Goal: Information Seeking & Learning: Learn about a topic

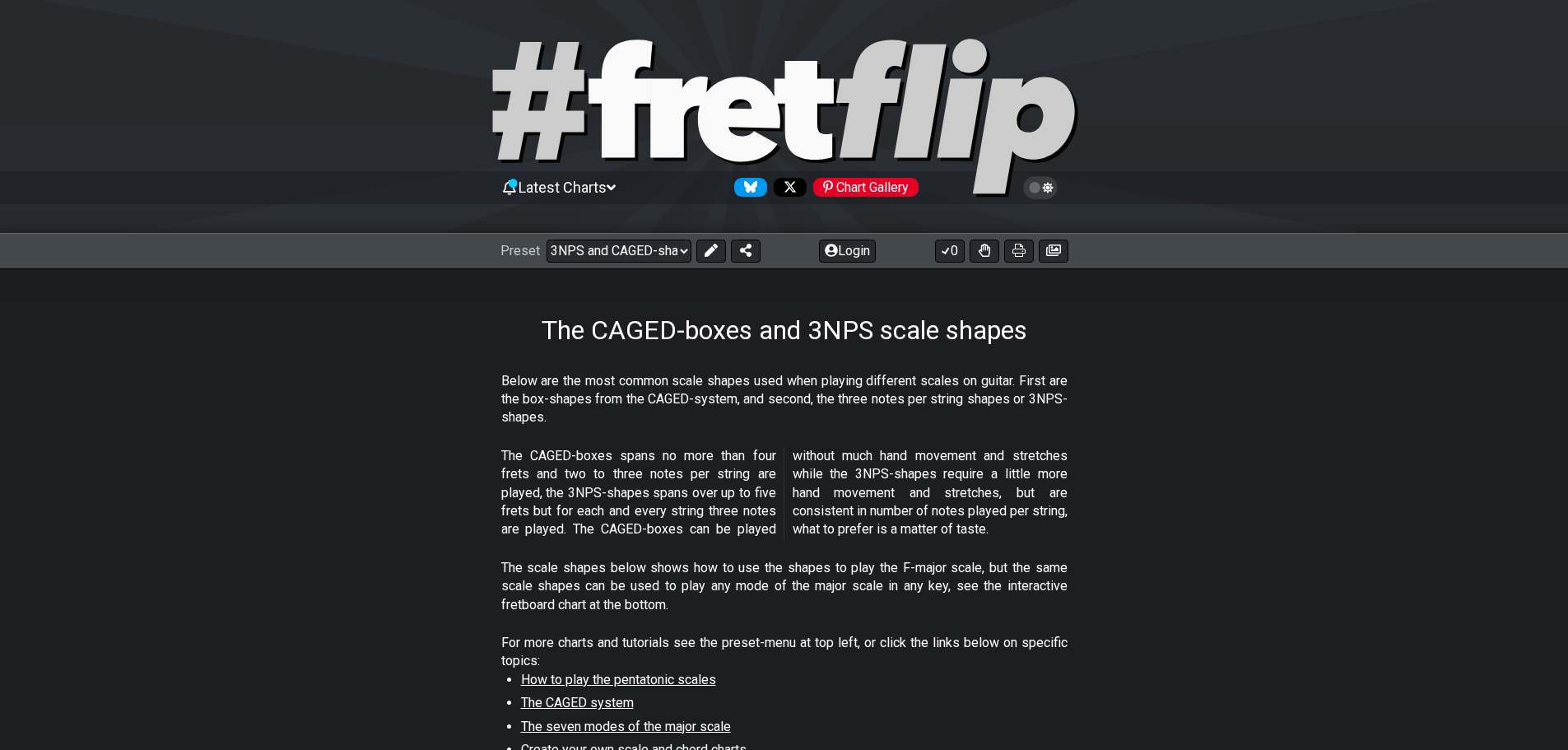
select select "/3nps-caged-shapes"
select select "A"
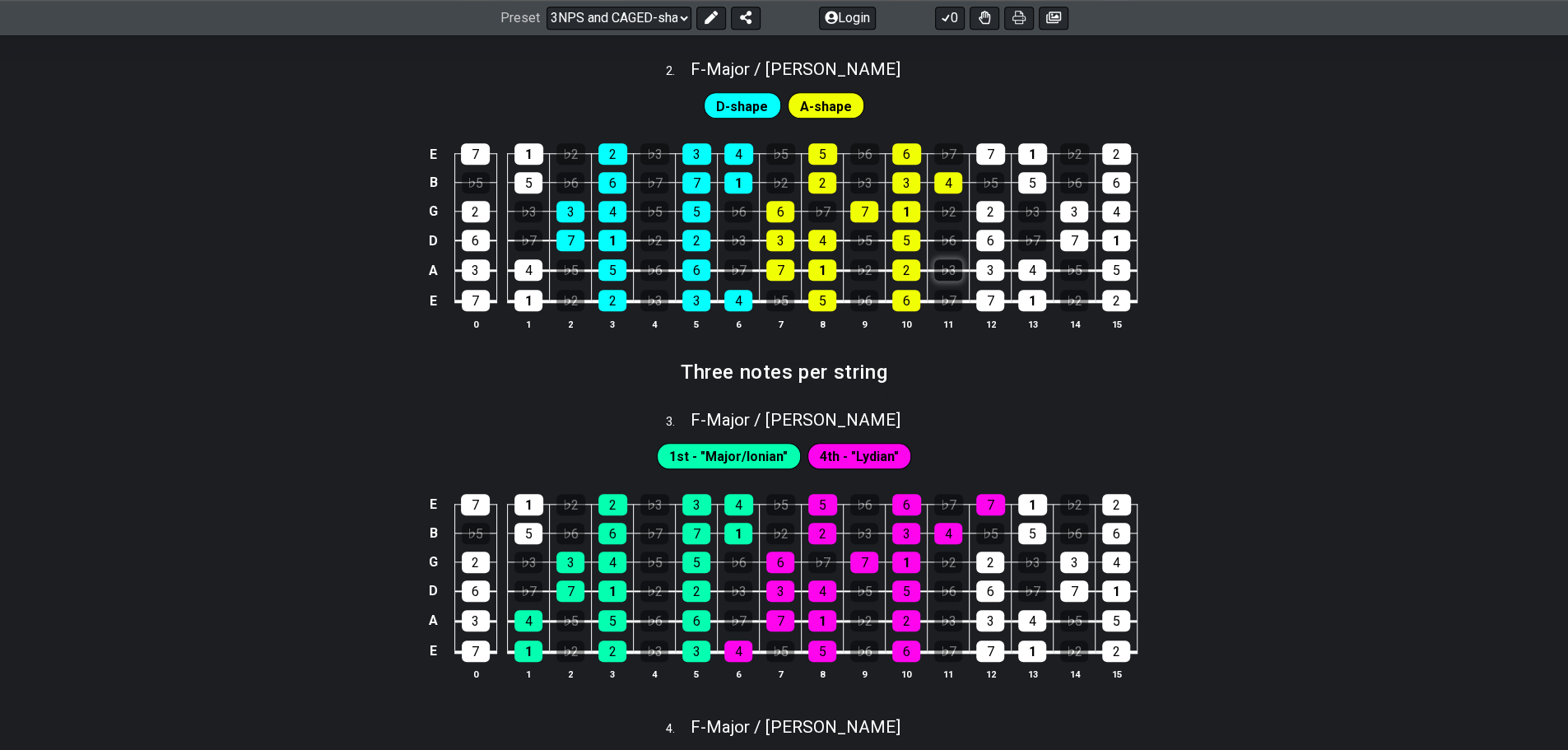
drag, startPoint x: 938, startPoint y: 241, endPoint x: 943, endPoint y: 283, distance: 42.3
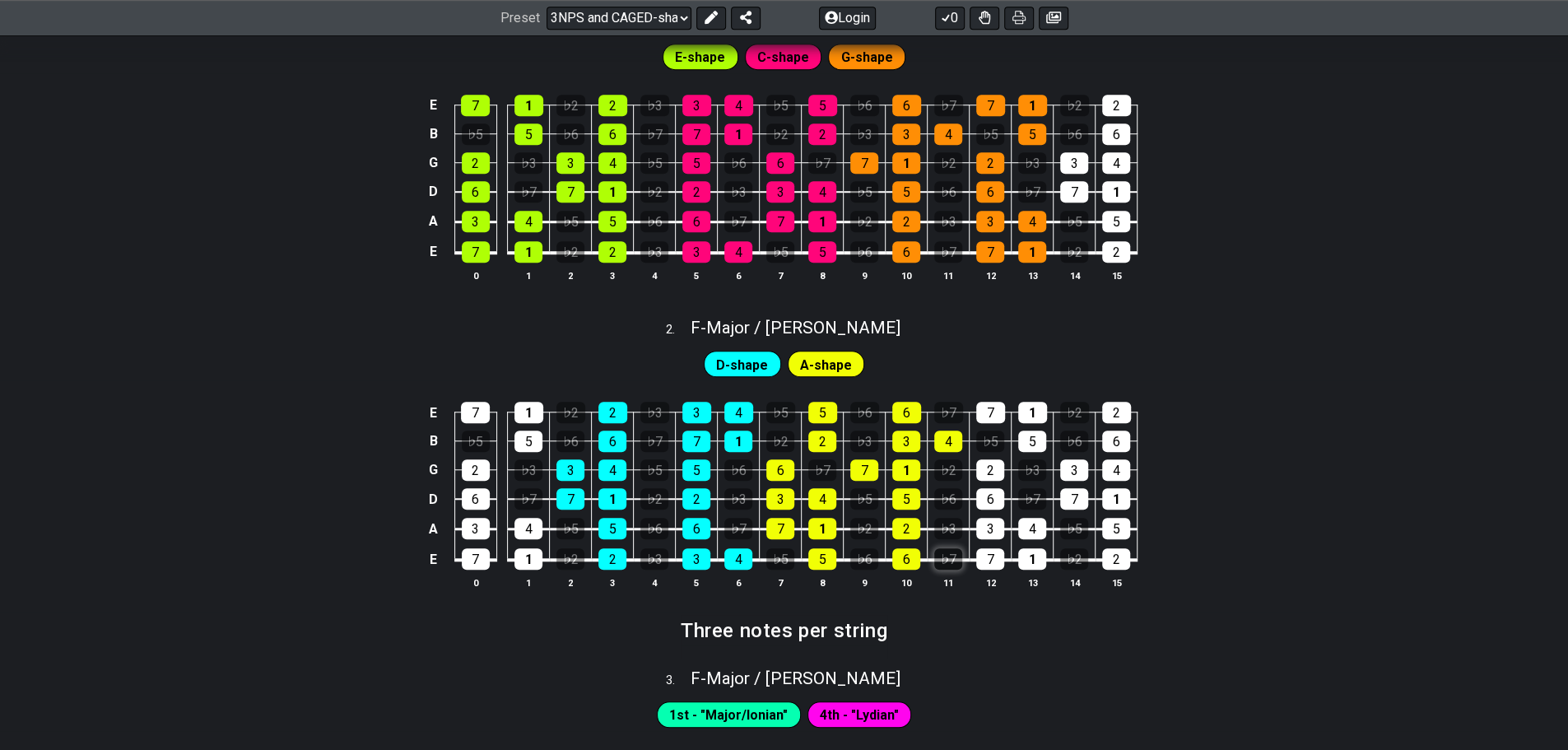
scroll to position [769, 0]
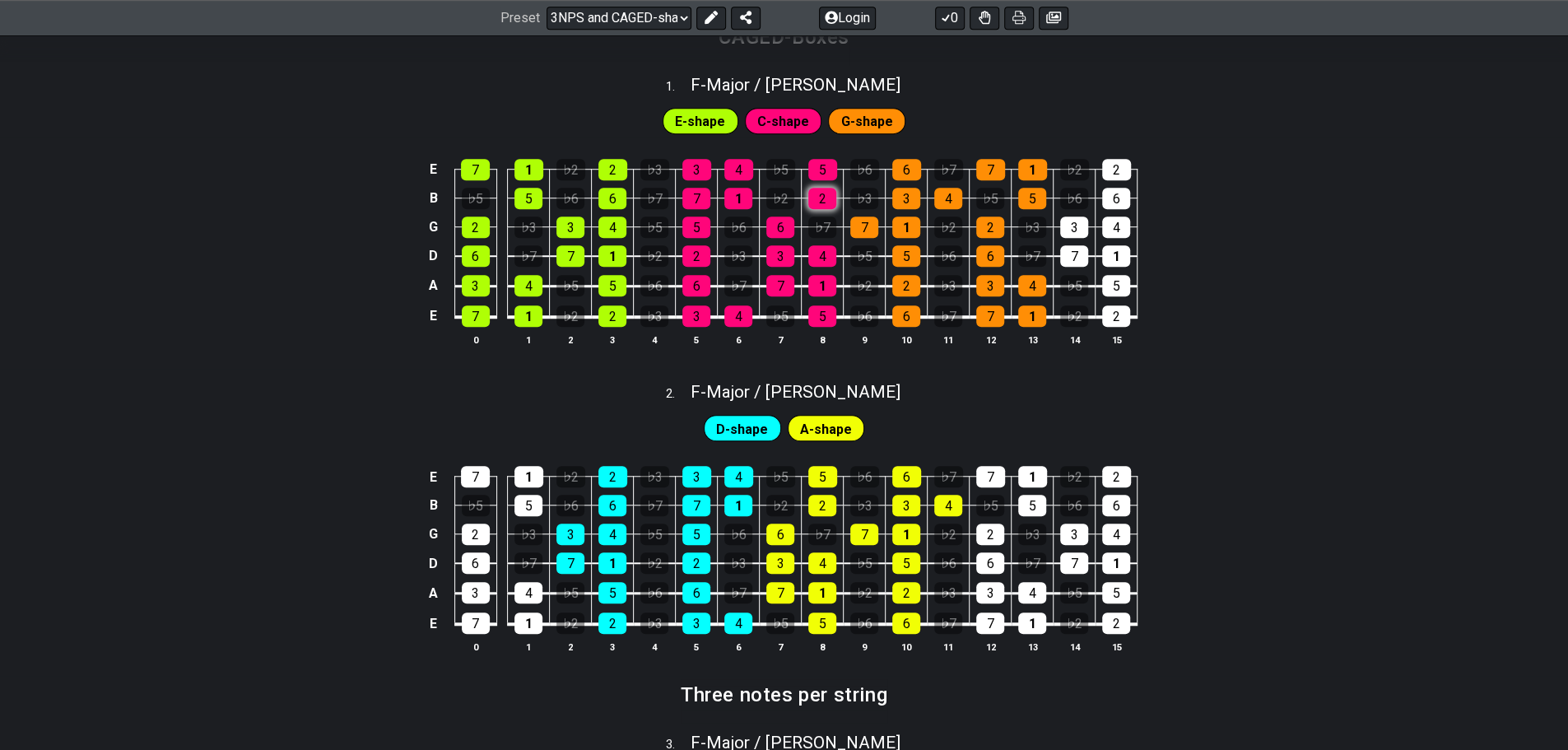
click at [826, 202] on div "2" at bounding box center [821, 198] width 28 height 21
click at [826, 195] on div "2" at bounding box center [821, 198] width 28 height 21
click at [858, 228] on div "7" at bounding box center [863, 227] width 28 height 21
click at [860, 230] on div "7" at bounding box center [863, 227] width 28 height 21
click at [865, 211] on td "7" at bounding box center [864, 212] width 42 height 29
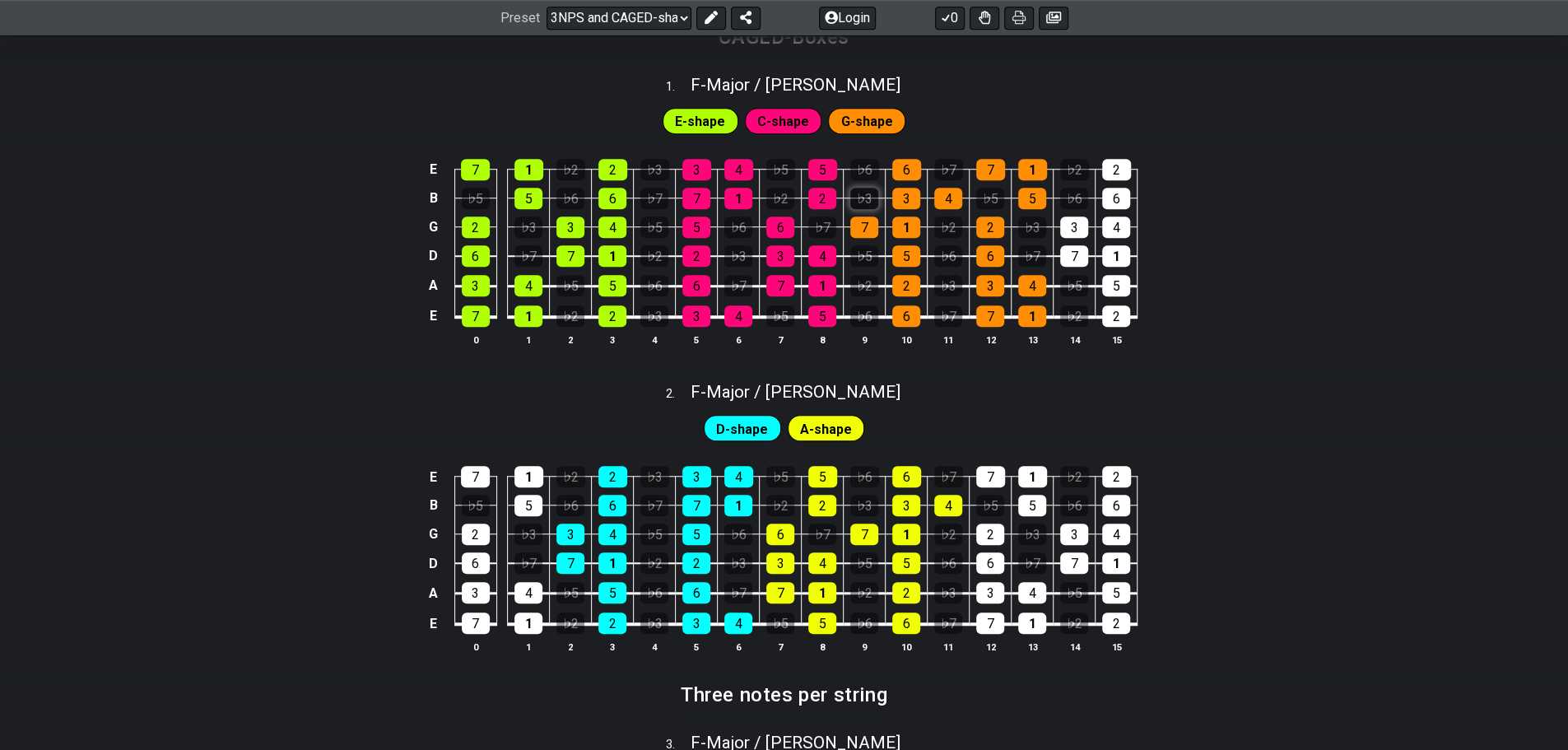
click at [869, 204] on div "♭3" at bounding box center [863, 198] width 28 height 21
click at [1078, 260] on div "7" at bounding box center [1074, 255] width 28 height 21
click at [1078, 261] on div "7" at bounding box center [1074, 255] width 28 height 21
click at [949, 247] on div "♭6" at bounding box center [947, 255] width 28 height 21
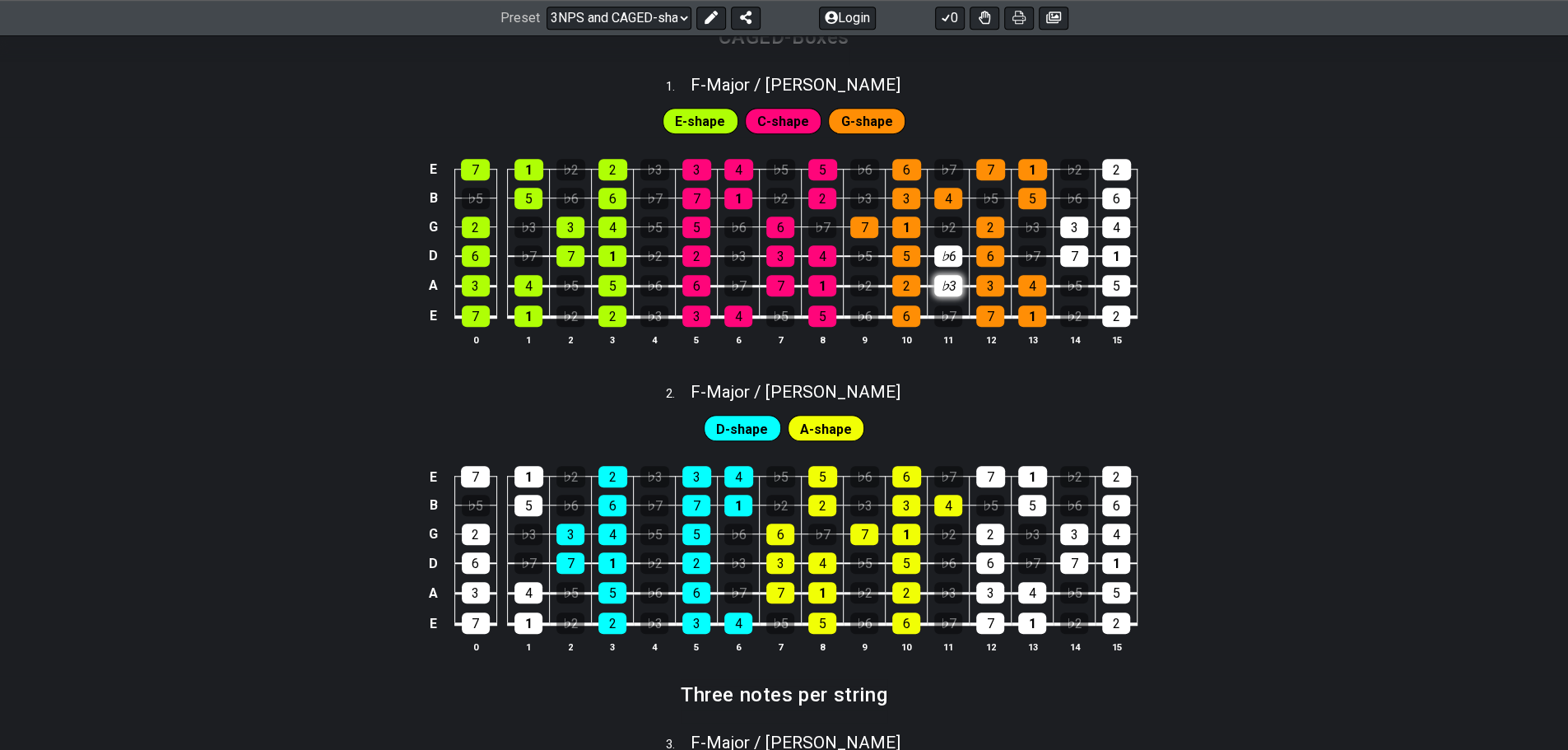
click at [947, 285] on div "♭3" at bounding box center [947, 285] width 28 height 21
click at [947, 312] on div "♭7" at bounding box center [947, 316] width 28 height 21
drag, startPoint x: 947, startPoint y: 257, endPoint x: 938, endPoint y: 331, distance: 74.5
click at [938, 331] on tbody "E 7 1 ♭2 2 ♭3 3 4 ♭5 5 ♭6 6 ♭7 7 1 ♭2 2 B ♭5 5 ♭6 6 ♭7 7 1 ♭2 2 ♭3 3 4 ♭5 5 ♭6 …" at bounding box center [780, 237] width 713 height 193
drag, startPoint x: 943, startPoint y: 222, endPoint x: 948, endPoint y: 340, distance: 118.1
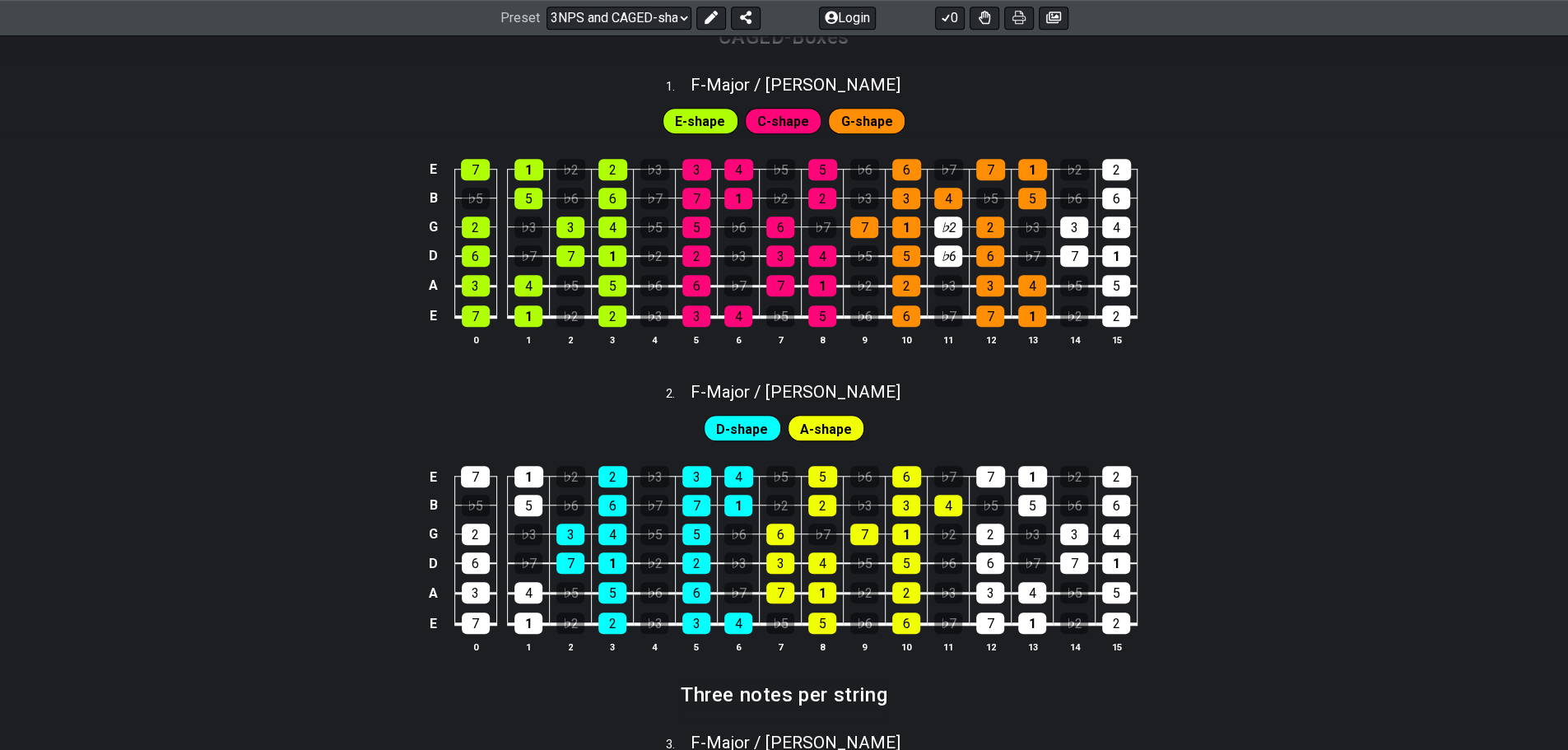
click at [948, 334] on tbody "E 7 1 ♭2 2 ♭3 3 4 ♭5 5 ♭6 6 ♭7 7 1 ♭2 2 B ♭5 5 ♭6 6 ♭7 7 1 ♭2 2 ♭3 3 4 ♭5 5 ♭6 …" at bounding box center [780, 237] width 713 height 193
drag, startPoint x: 936, startPoint y: 209, endPoint x: 948, endPoint y: 325, distance: 116.6
click at [947, 334] on tbody "E 7 1 ♭2 2 ♭3 3 4 ♭5 5 ♭6 6 ♭7 7 1 ♭2 2 B ♭5 5 ♭6 6 ♭7 7 1 ♭2 2 ♭3 3 4 ♭5 5 ♭6 …" at bounding box center [780, 237] width 713 height 193
drag, startPoint x: 948, startPoint y: 214, endPoint x: 949, endPoint y: 317, distance: 103.0
click at [948, 334] on tbody "E 7 1 ♭2 2 ♭3 3 4 ♭5 5 ♭6 6 ♭7 7 1 ♭2 2 B ♭5 5 ♭6 6 ♭7 7 1 ♭2 2 ♭3 3 4 ♭5 5 ♭6 …" at bounding box center [780, 237] width 713 height 193
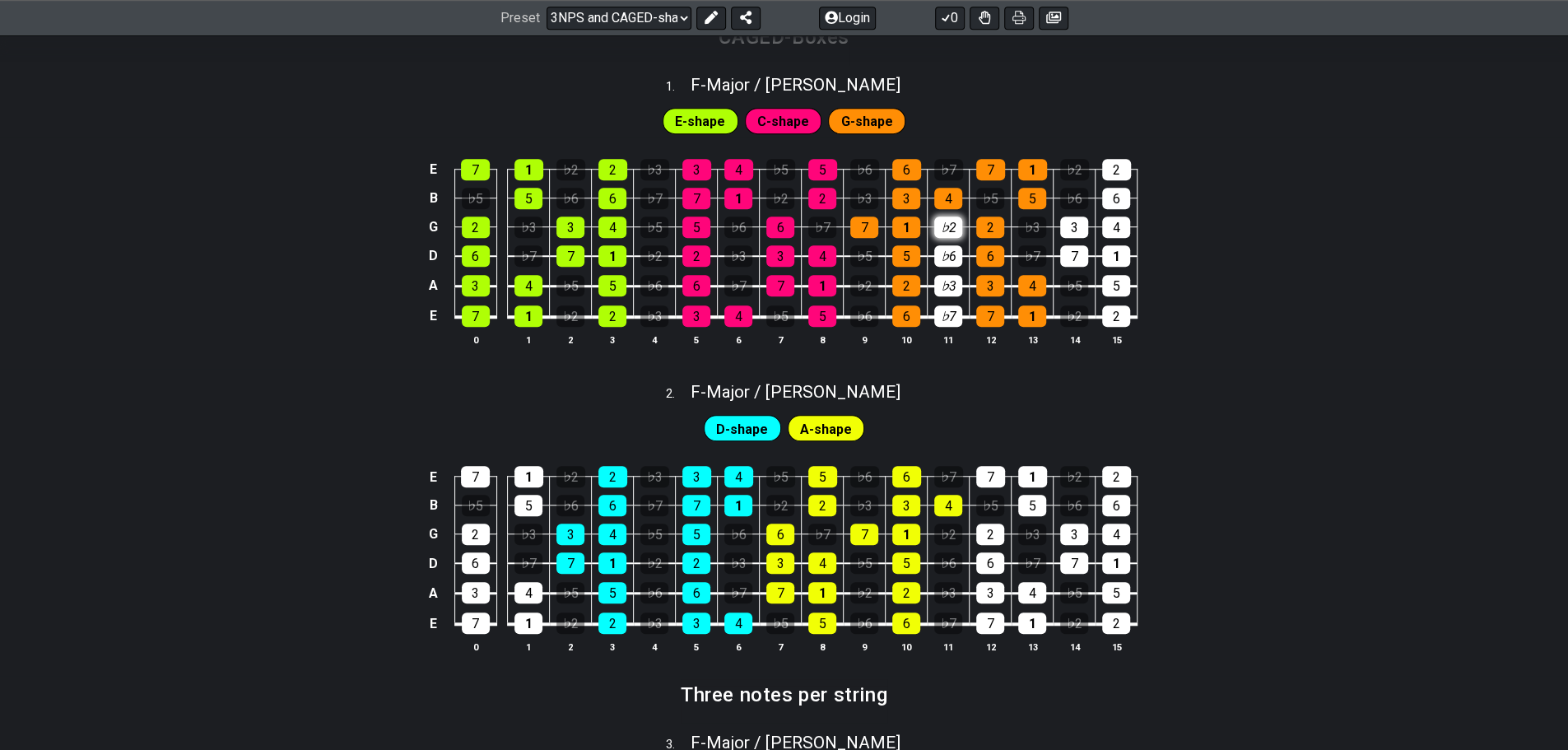
click at [947, 221] on div "♭2" at bounding box center [947, 227] width 28 height 21
drag, startPoint x: 947, startPoint y: 249, endPoint x: 947, endPoint y: 273, distance: 24.0
click at [947, 275] on tbody "E 7 1 ♭2 2 ♭3 3 4 ♭5 5 ♭6 6 ♭7 7 1 ♭2 2 B ♭5 5 ♭6 6 ♭7 7 1 ♭2 2 ♭3 3 4 ♭5 5 ♭6 …" at bounding box center [780, 237] width 713 height 193
drag, startPoint x: 948, startPoint y: 257, endPoint x: 947, endPoint y: 270, distance: 13.0
click at [947, 269] on tbody "E 7 1 ♭2 2 ♭3 3 4 ♭5 5 ♭6 6 ♭7 7 1 ♭2 2 B ♭5 5 ♭6 6 ♭7 7 1 ♭2 2 ♭3 3 4 ♭5 5 ♭6 …" at bounding box center [780, 237] width 713 height 193
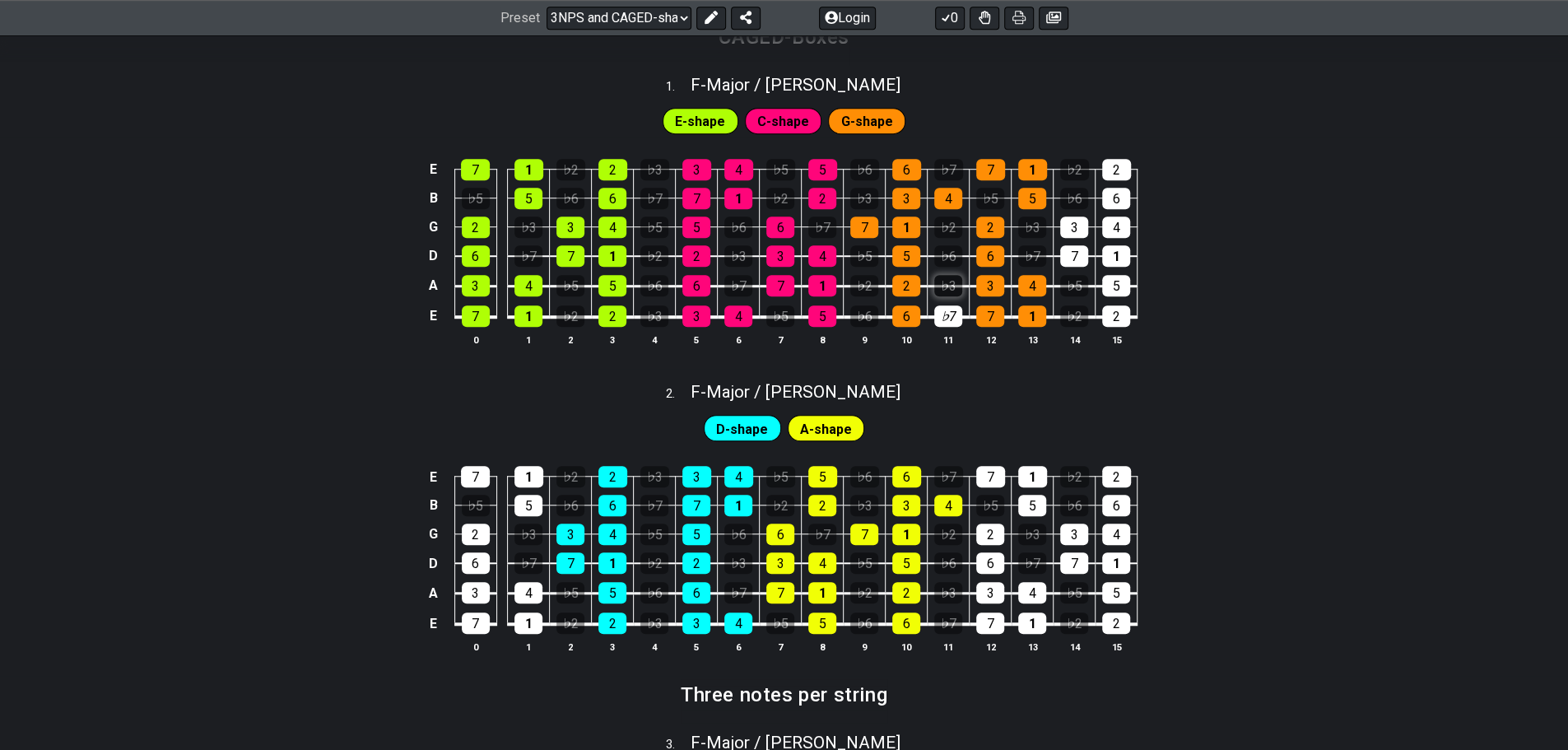
click at [947, 288] on div "♭3" at bounding box center [947, 285] width 28 height 21
click at [945, 317] on div "♭7" at bounding box center [947, 316] width 28 height 21
drag, startPoint x: 897, startPoint y: 305, endPoint x: 894, endPoint y: 145, distance: 160.0
click at [894, 145] on tbody "E 7 1 ♭2 2 ♭3 3 4 ♭5 5 ♭6 6 ♭7 7 1 ♭2 2 B ♭5 5 ♭6 6 ♭7 7 1 ♭2 2 ♭3 3 4 ♭5 5 ♭6 …" at bounding box center [780, 237] width 713 height 193
drag, startPoint x: 897, startPoint y: 168, endPoint x: 900, endPoint y: 352, distance: 184.0
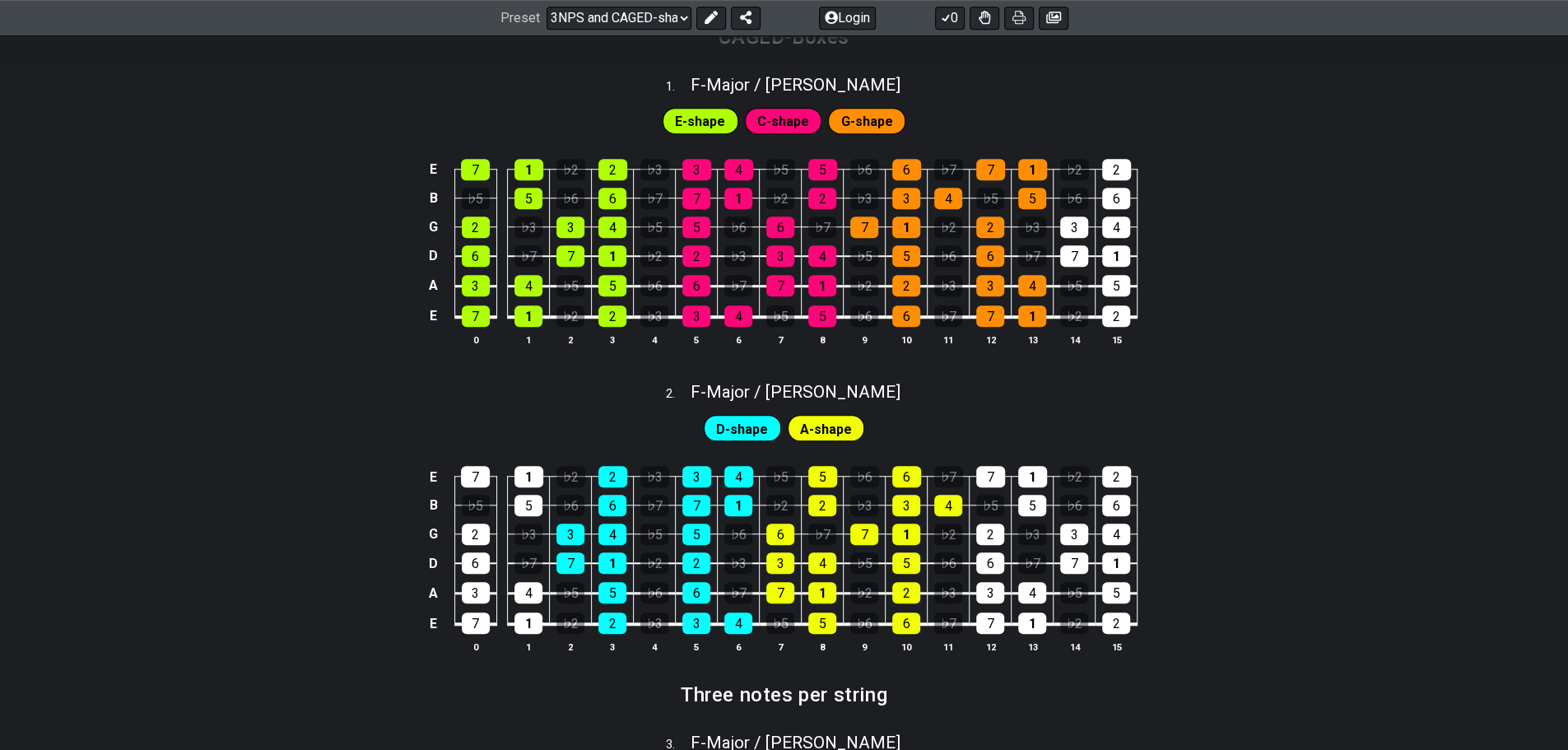
click at [900, 352] on div "E 7 1 ♭2 2 ♭3 3 4 ♭5 5 ♭6 6 ♭7 7 1 ♭2 2 B ♭5 5 ♭6 6 ♭7 7 1 ♭2 2 ♭3 3 4 ♭5 5 ♭6 …" at bounding box center [784, 254] width 1568 height 232
drag, startPoint x: 865, startPoint y: 310, endPoint x: 868, endPoint y: 328, distance: 18.2
click at [868, 328] on table "E 7 1 ♭2 2 ♭3 3 4 ♭5 5 ♭6 6 ♭7 7 1 ♭2 2 B ♭5 5 ♭6 6 ♭7 7 1 ♭2 2 ♭3 3 4 ♭5 5 ♭6 …" at bounding box center [780, 237] width 714 height 193
click at [860, 266] on td "♭2" at bounding box center [864, 272] width 42 height 31
click at [862, 263] on div "♭5" at bounding box center [863, 255] width 28 height 21
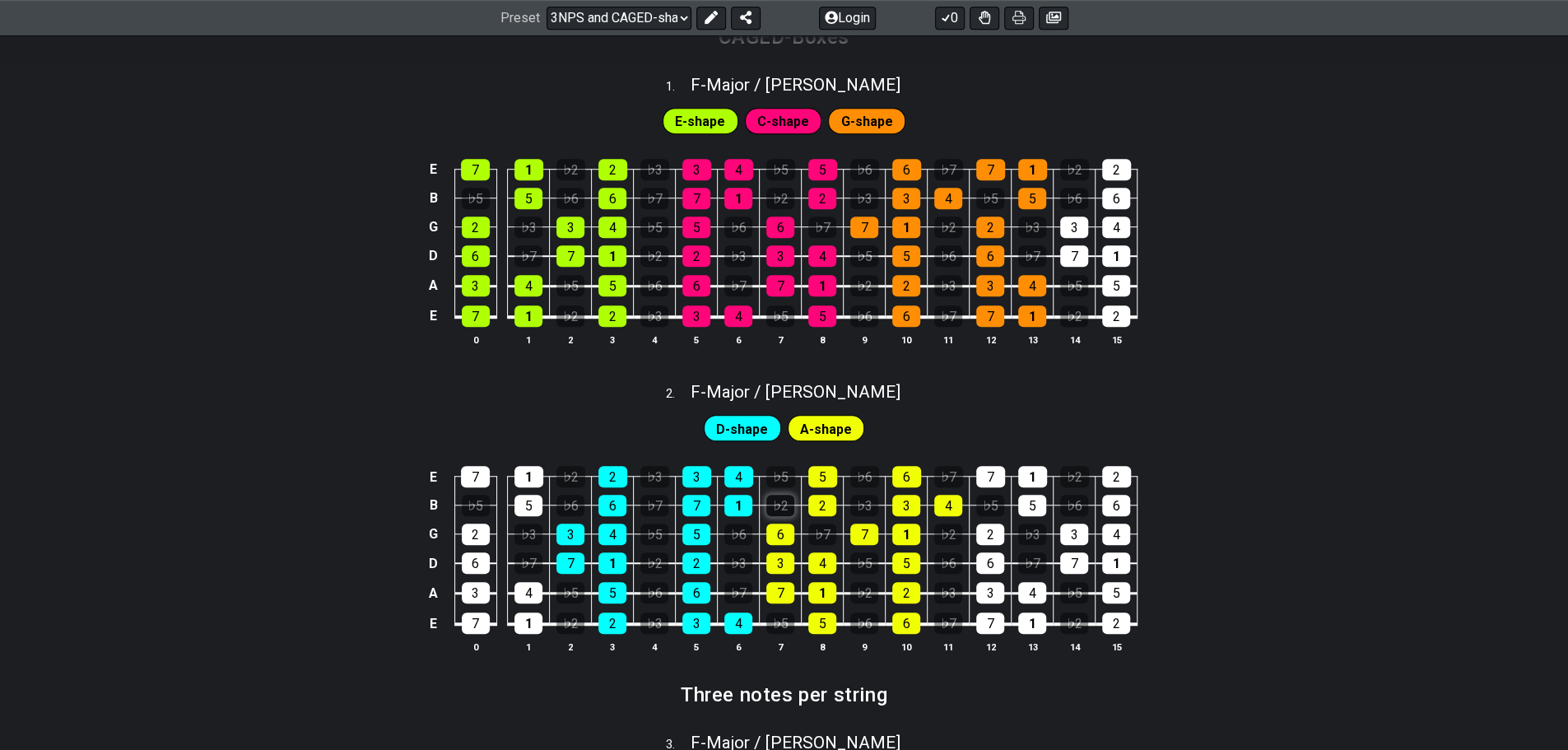
drag, startPoint x: 805, startPoint y: 506, endPoint x: 790, endPoint y: 506, distance: 15.0
click at [790, 505] on tr "B ♭5 5 ♭6 6 ♭7 7 1 ♭2 2 ♭3 3 4 ♭5 5 ♭6 6" at bounding box center [780, 491] width 713 height 29
click at [783, 505] on div "♭2" at bounding box center [779, 505] width 28 height 21
drag, startPoint x: 784, startPoint y: 505, endPoint x: 846, endPoint y: 501, distance: 62.1
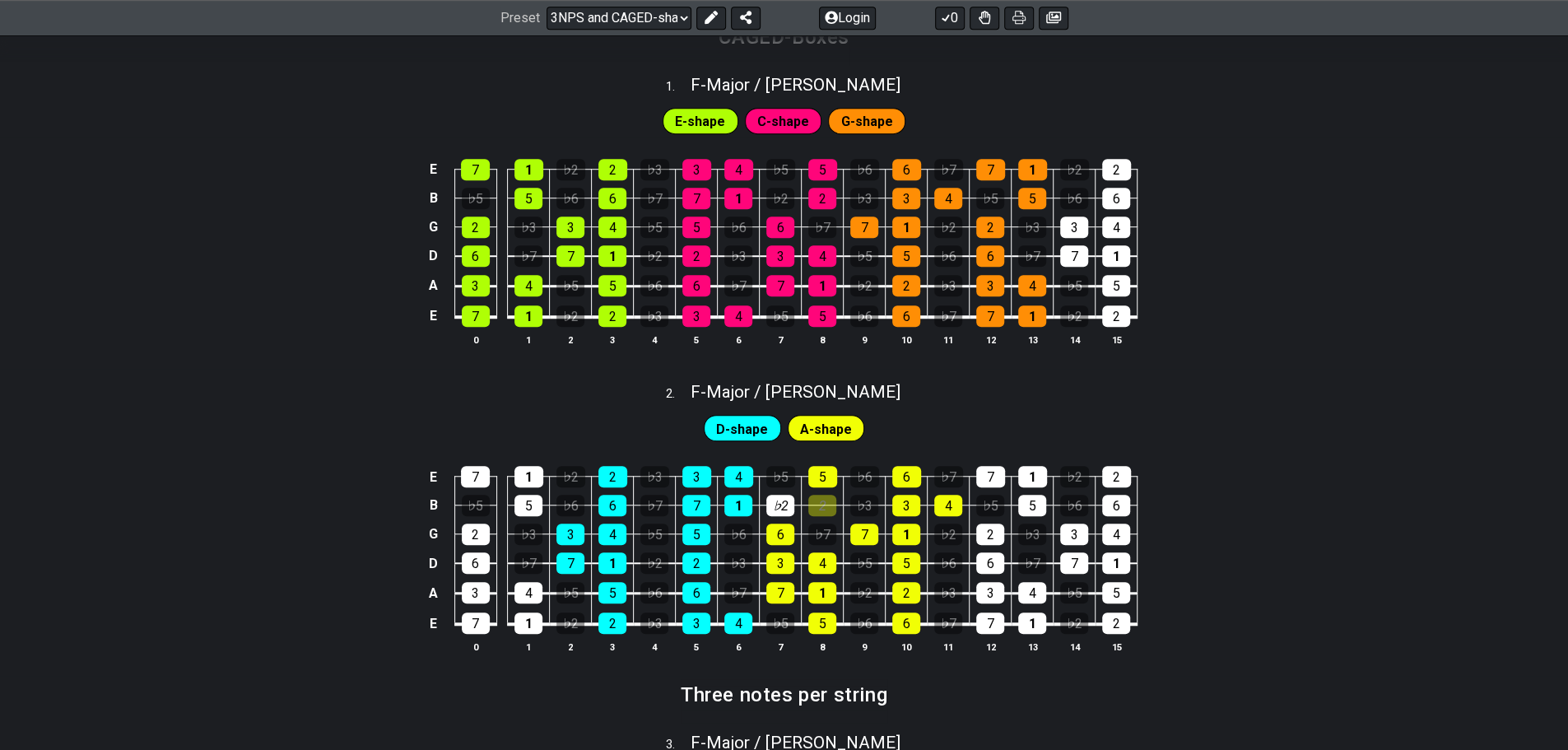
click at [846, 501] on tbody "E 7 1 ♭2 2 ♭3 3 4 ♭5 5 ♭6 6 ♭7 7 1 ♭2 2 B ♭5 5 ♭6 6 ♭7 7 1 ♭2 2 ♭3 3 4 ♭5 5 ♭6 …" at bounding box center [780, 544] width 713 height 193
drag, startPoint x: 846, startPoint y: 501, endPoint x: 792, endPoint y: 505, distance: 54.1
click at [792, 505] on tbody "E 7 1 ♭2 2 ♭3 3 4 ♭5 5 ♭6 6 ♭7 7 1 ♭2 2 B ♭5 5 ♭6 6 ♭7 7 1 ♭2 2 ♭3 3 4 ♭5 5 ♭6 …" at bounding box center [780, 544] width 713 height 193
drag, startPoint x: 792, startPoint y: 505, endPoint x: 825, endPoint y: 503, distance: 33.1
click at [825, 503] on tr "B ♭5 5 ♭6 6 ♭7 7 1 ♭2 2 ♭3 3 4 ♭5 5 ♭6 6" at bounding box center [780, 491] width 713 height 29
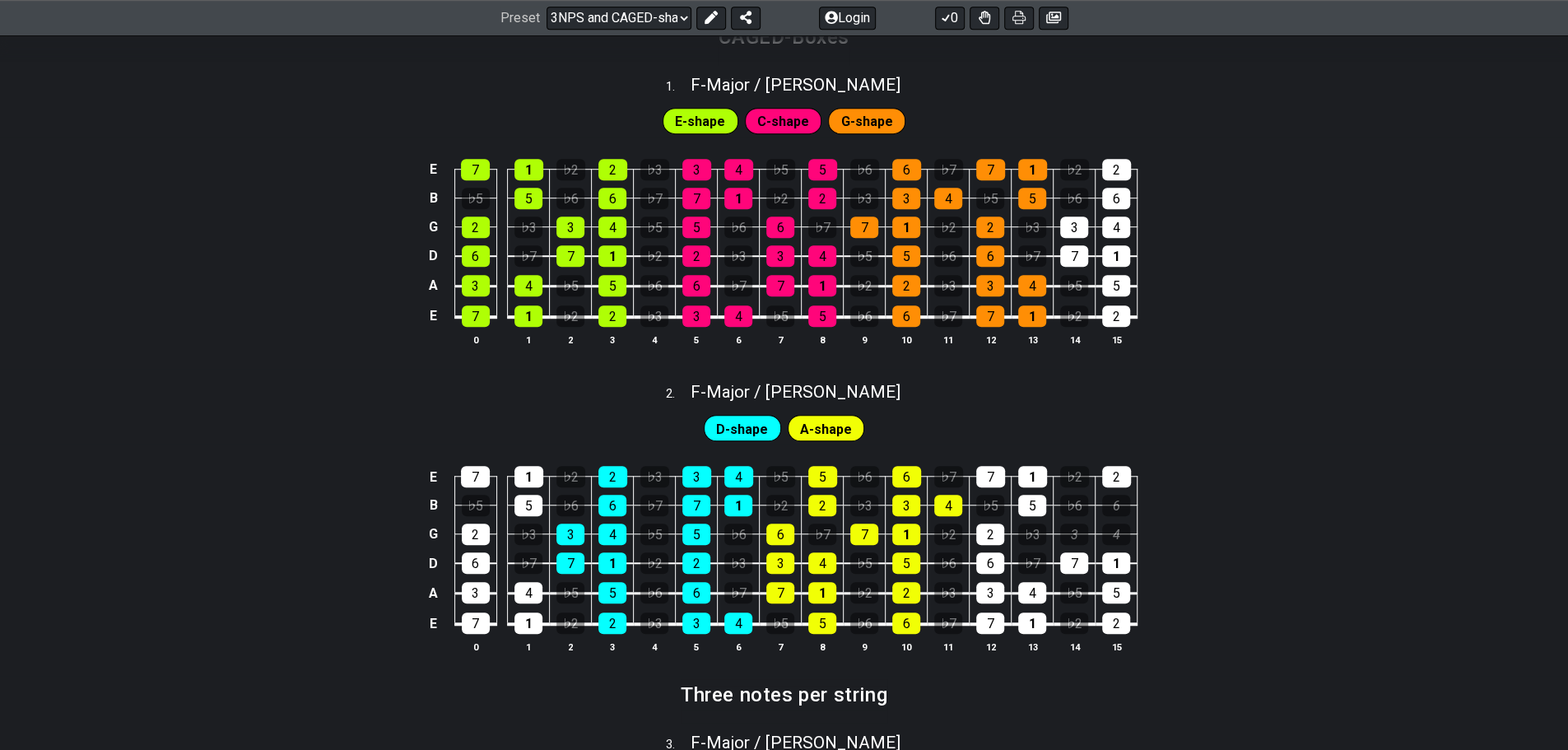
drag, startPoint x: 468, startPoint y: 472, endPoint x: 349, endPoint y: 261, distance: 242.2
click at [338, 385] on div "2 . F - Major / Ionian" at bounding box center [784, 387] width 1568 height 32
select select "F"
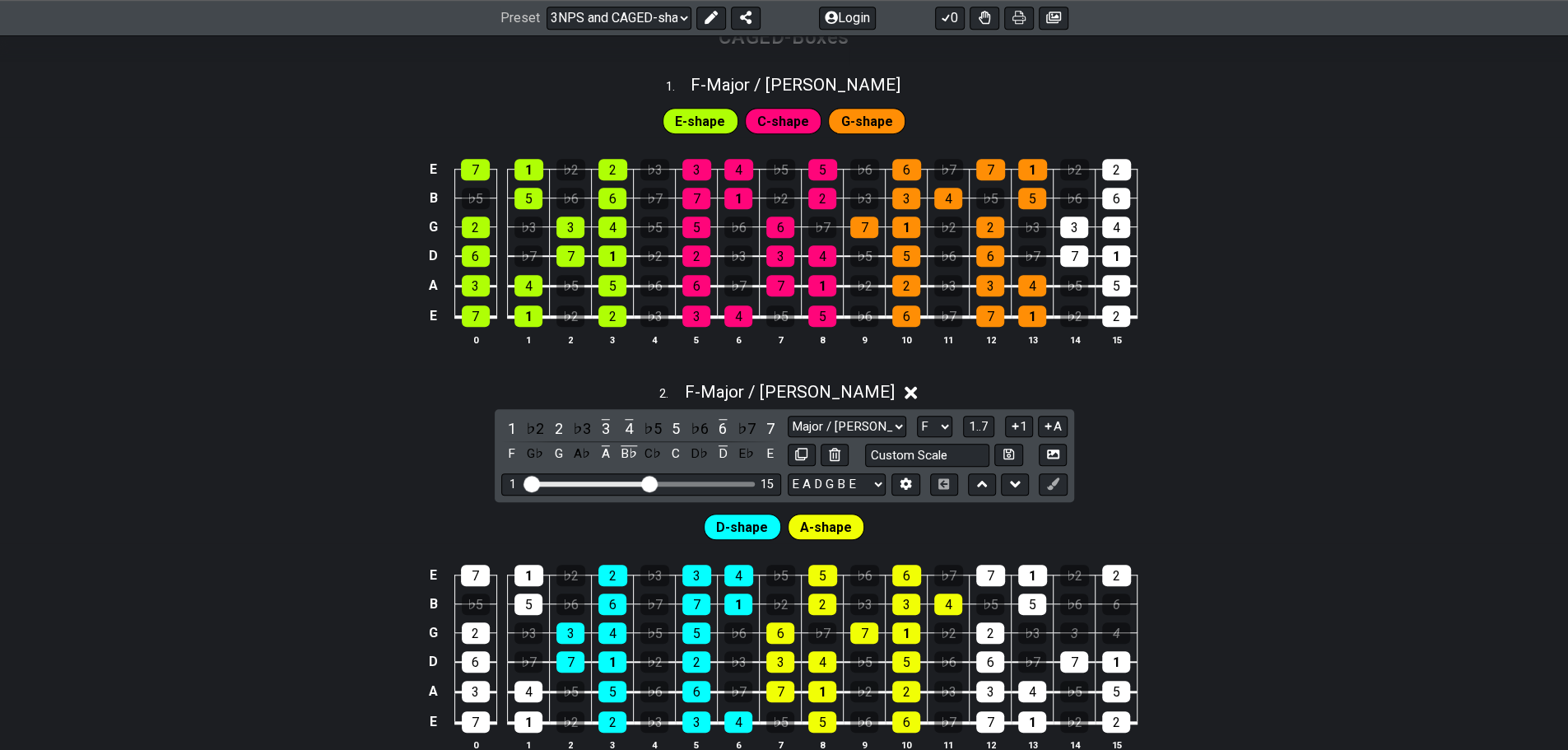
click at [410, 322] on div "E 7 1 ♭2 2 ♭3 3 4 ♭5 5 ♭6 6 ♭7 7 1 ♭2 2 B ♭5 5 ♭6 6 ♭7 7 1 ♭2 2 ♭3 3 4 ♭5 5 ♭6 …" at bounding box center [784, 254] width 1568 height 232
click at [842, 421] on select "Major / Ionian New Scale Minor Pentatonic Major Pentatonic Minor Blues Major Bl…" at bounding box center [847, 427] width 119 height 22
click at [788, 416] on select "Major / Ionian New Scale Minor Pentatonic Major Pentatonic Minor Blues Major Bl…" at bounding box center [847, 427] width 119 height 22
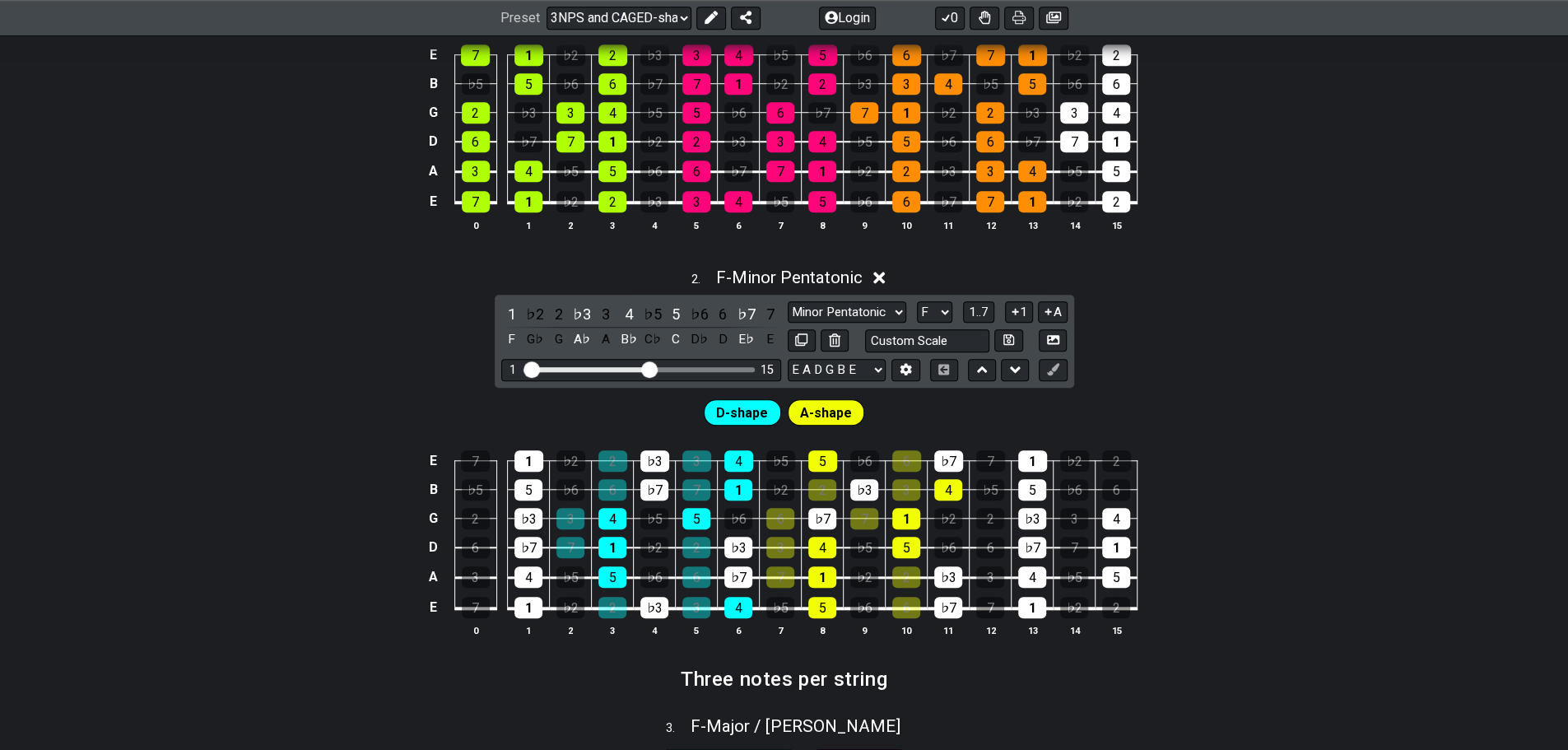
scroll to position [934, 0]
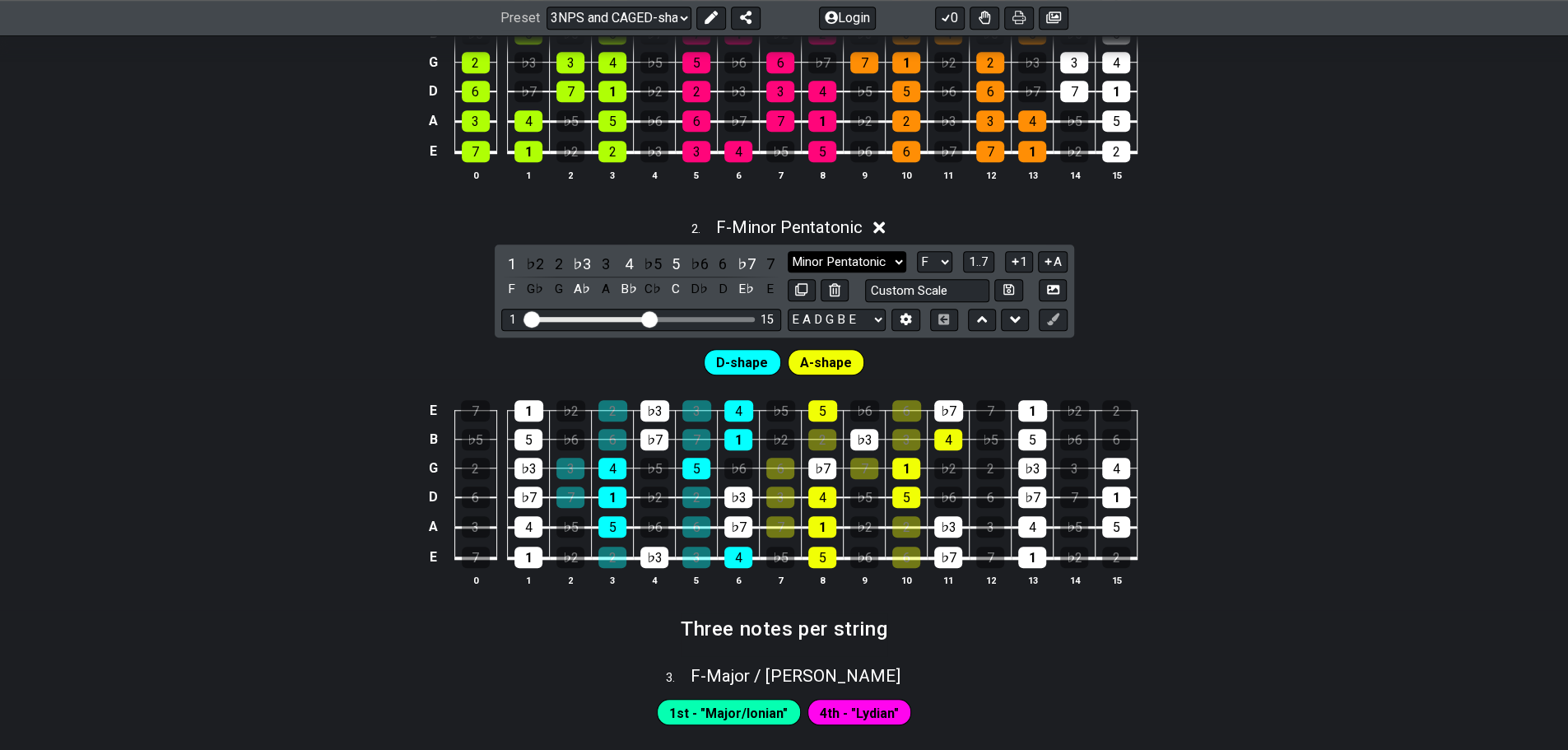
click at [860, 266] on select "Major / Ionian New Scale Minor Pentatonic Major Pentatonic Minor Blues Major Bl…" at bounding box center [847, 262] width 119 height 22
click at [788, 252] on select "Major / Ionian New Scale Minor Pentatonic Major Pentatonic Minor Blues Major Bl…" at bounding box center [847, 262] width 119 height 22
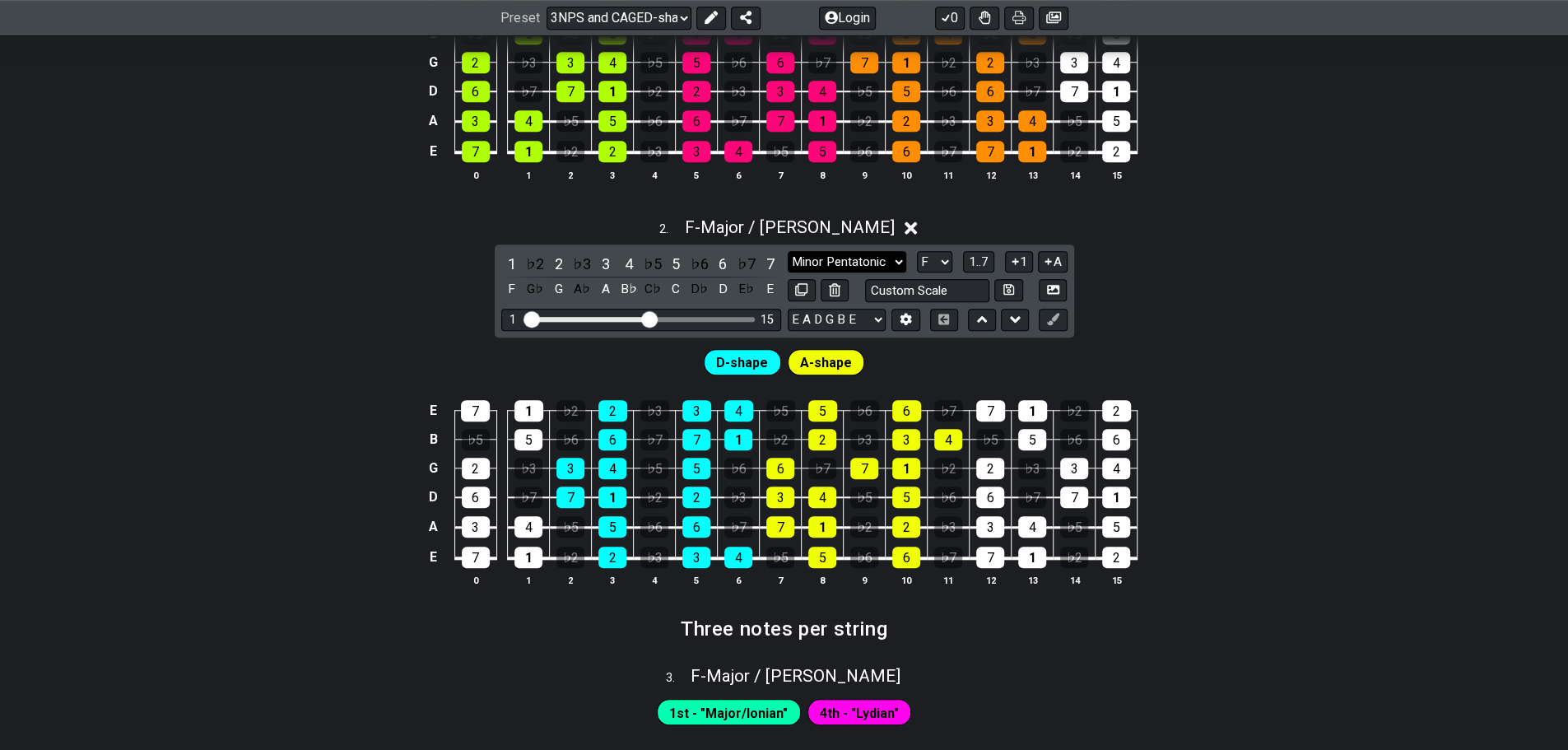
click at [826, 259] on select "Major / Ionian New Scale Minor Pentatonic Major Pentatonic Minor Blues Major Bl…" at bounding box center [847, 262] width 119 height 22
click at [788, 252] on select "Major / Ionian New Scale Minor Pentatonic Major Pentatonic Minor Blues Major Bl…" at bounding box center [847, 262] width 119 height 22
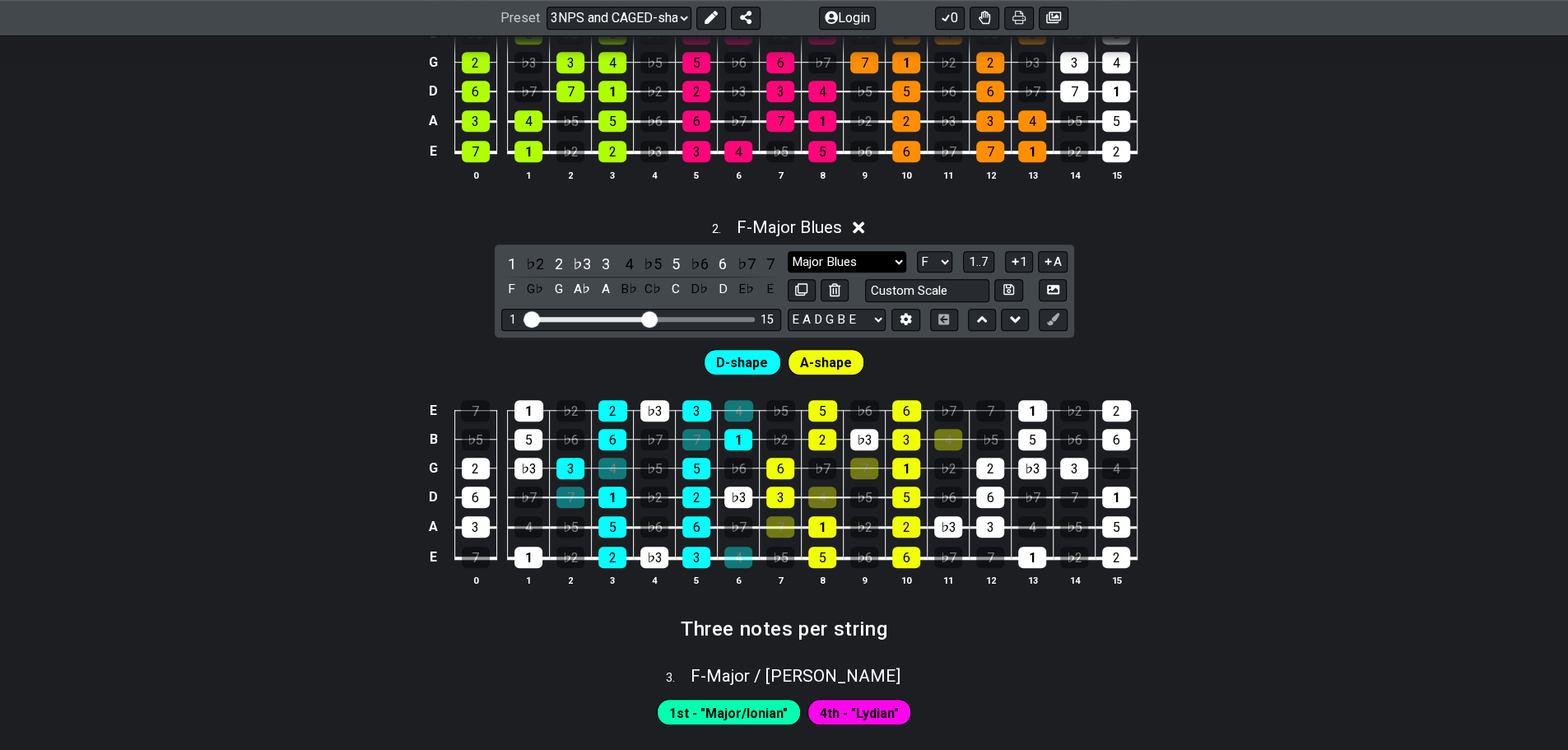
click at [839, 257] on select "Major / Ionian New Scale Minor Pentatonic Major Pentatonic Minor Blues Major Bl…" at bounding box center [847, 262] width 119 height 22
select select "Phrygian"
click at [788, 252] on select "Major / Ionian New Scale Minor Pentatonic Major Pentatonic Minor Blues Major Bl…" at bounding box center [847, 262] width 119 height 22
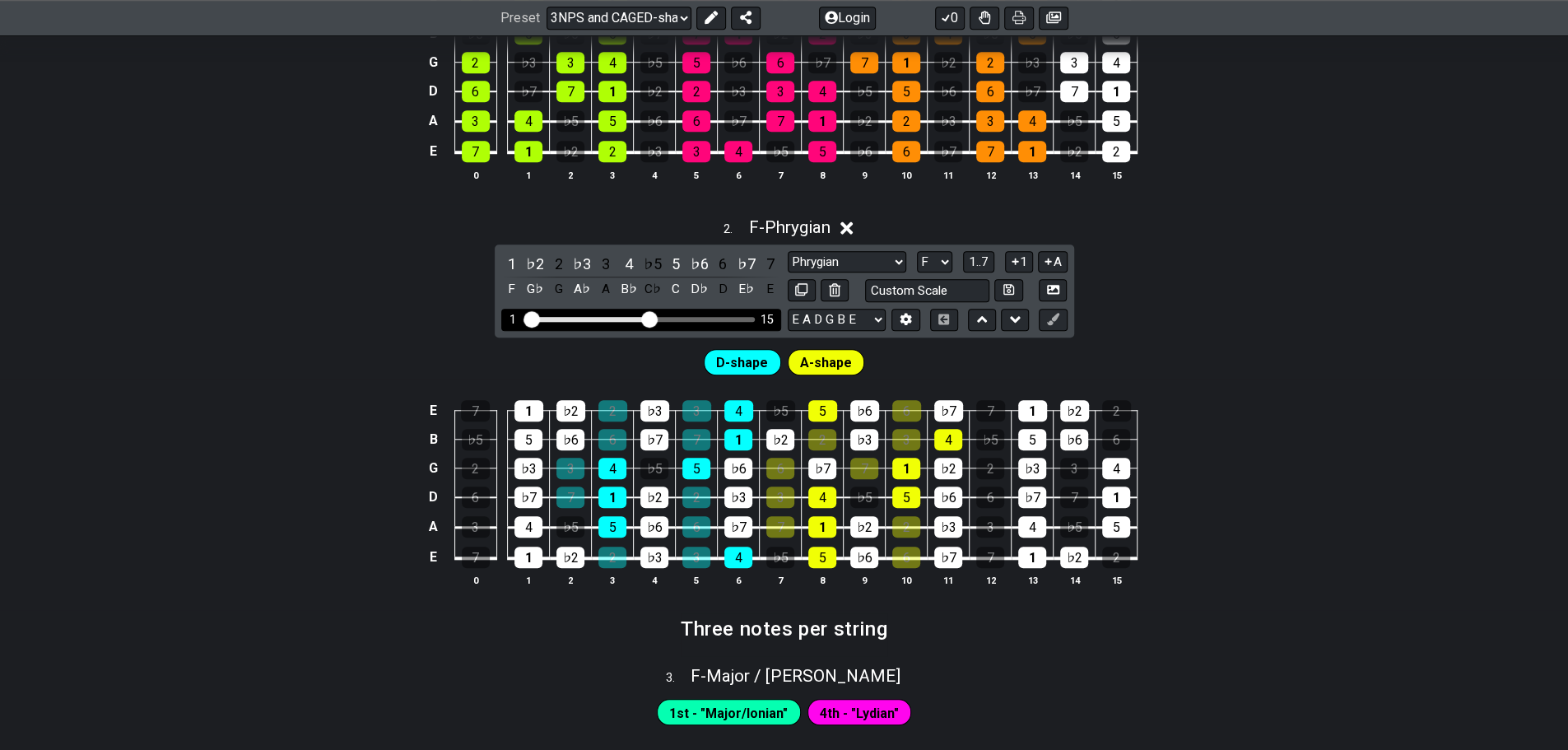
drag, startPoint x: 581, startPoint y: 314, endPoint x: 712, endPoint y: 320, distance: 131.1
click at [695, 320] on div "1 15" at bounding box center [641, 320] width 228 height 0
drag, startPoint x: 648, startPoint y: 322, endPoint x: 709, endPoint y: 324, distance: 61.0
click at [709, 318] on input "Visible fret range" at bounding box center [641, 318] width 233 height 0
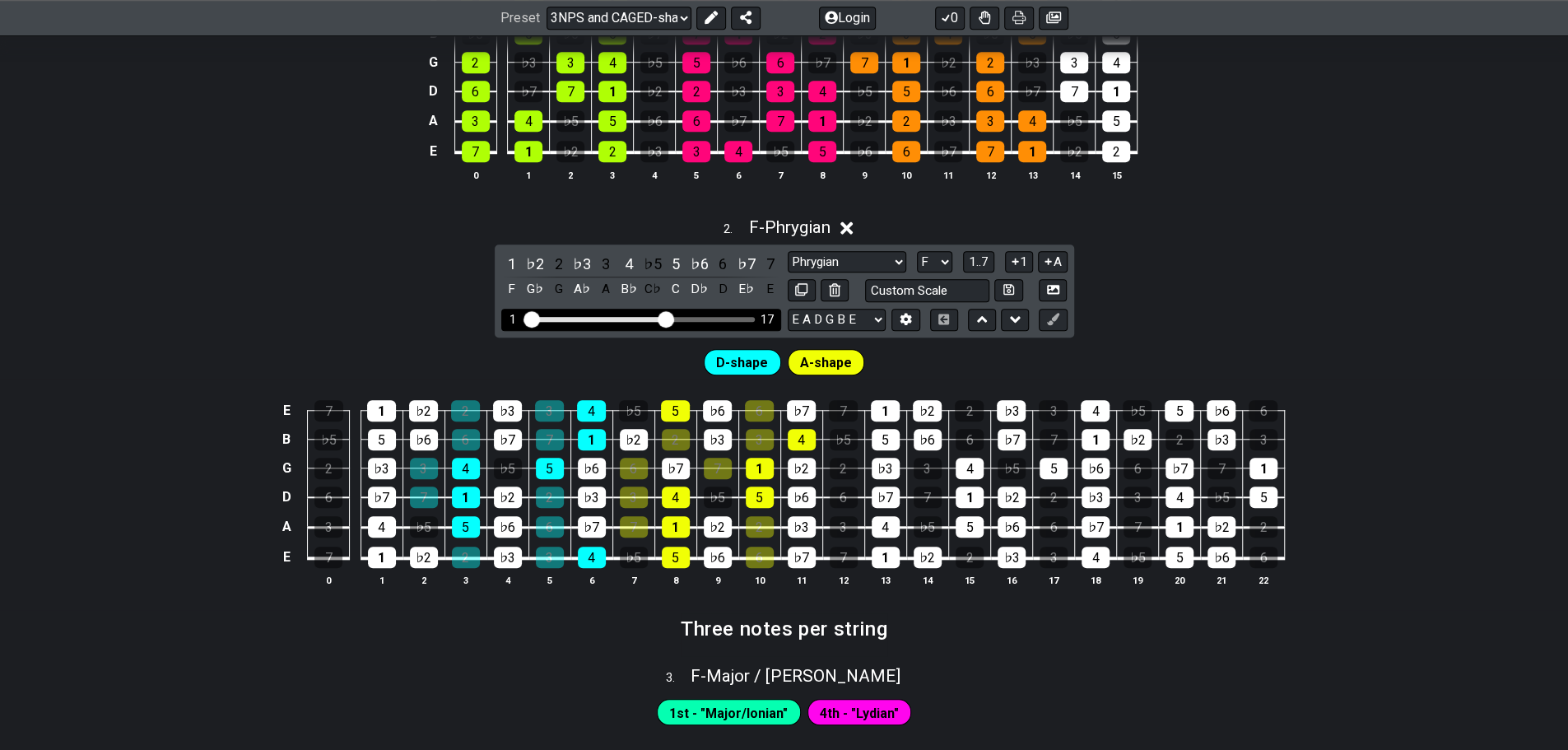
drag, startPoint x: 709, startPoint y: 320, endPoint x: 666, endPoint y: 320, distance: 43.0
click at [666, 318] on input "Visible fret range" at bounding box center [641, 318] width 233 height 0
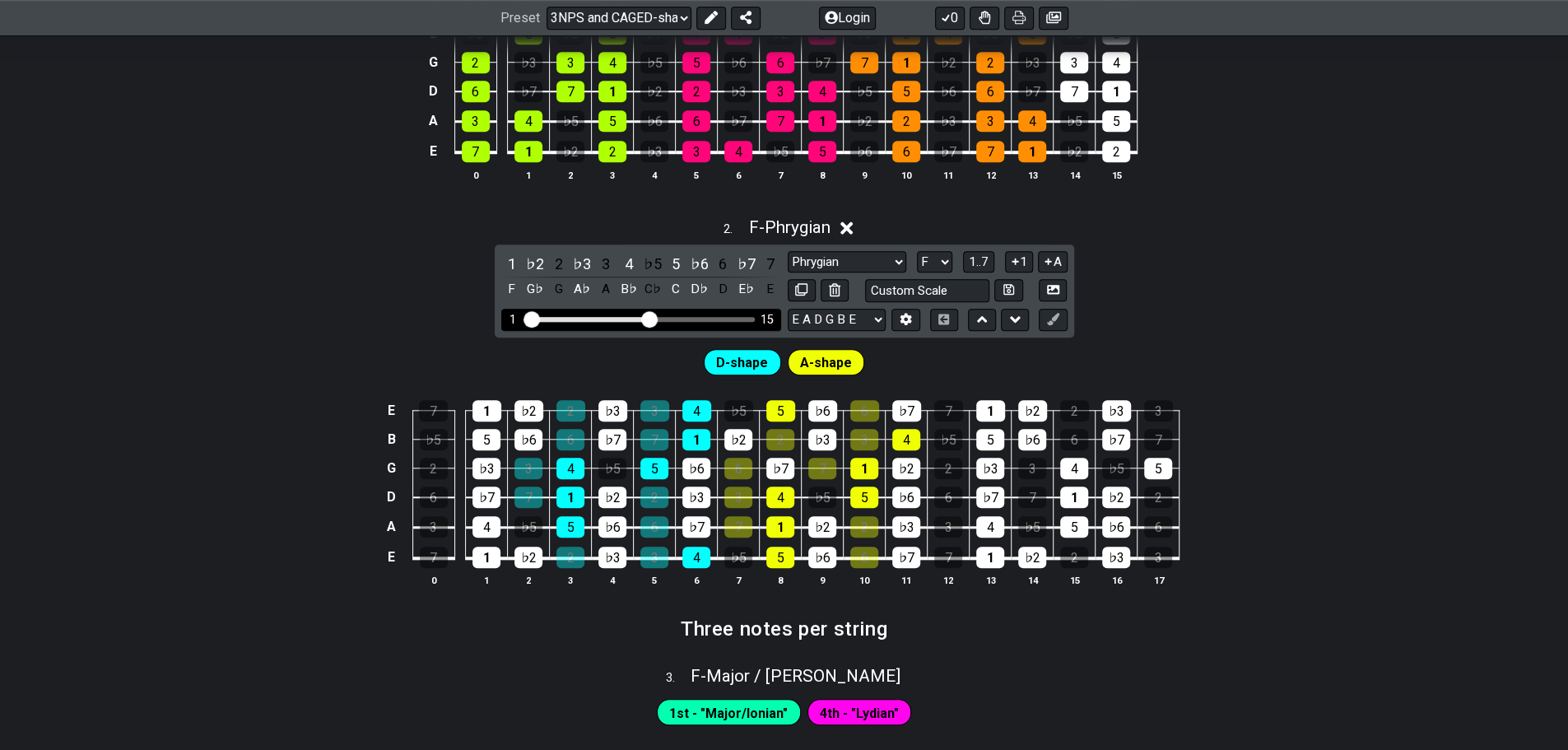
drag, startPoint x: 664, startPoint y: 319, endPoint x: 647, endPoint y: 325, distance: 18.0
click at [647, 318] on input "Visible fret range" at bounding box center [641, 318] width 233 height 0
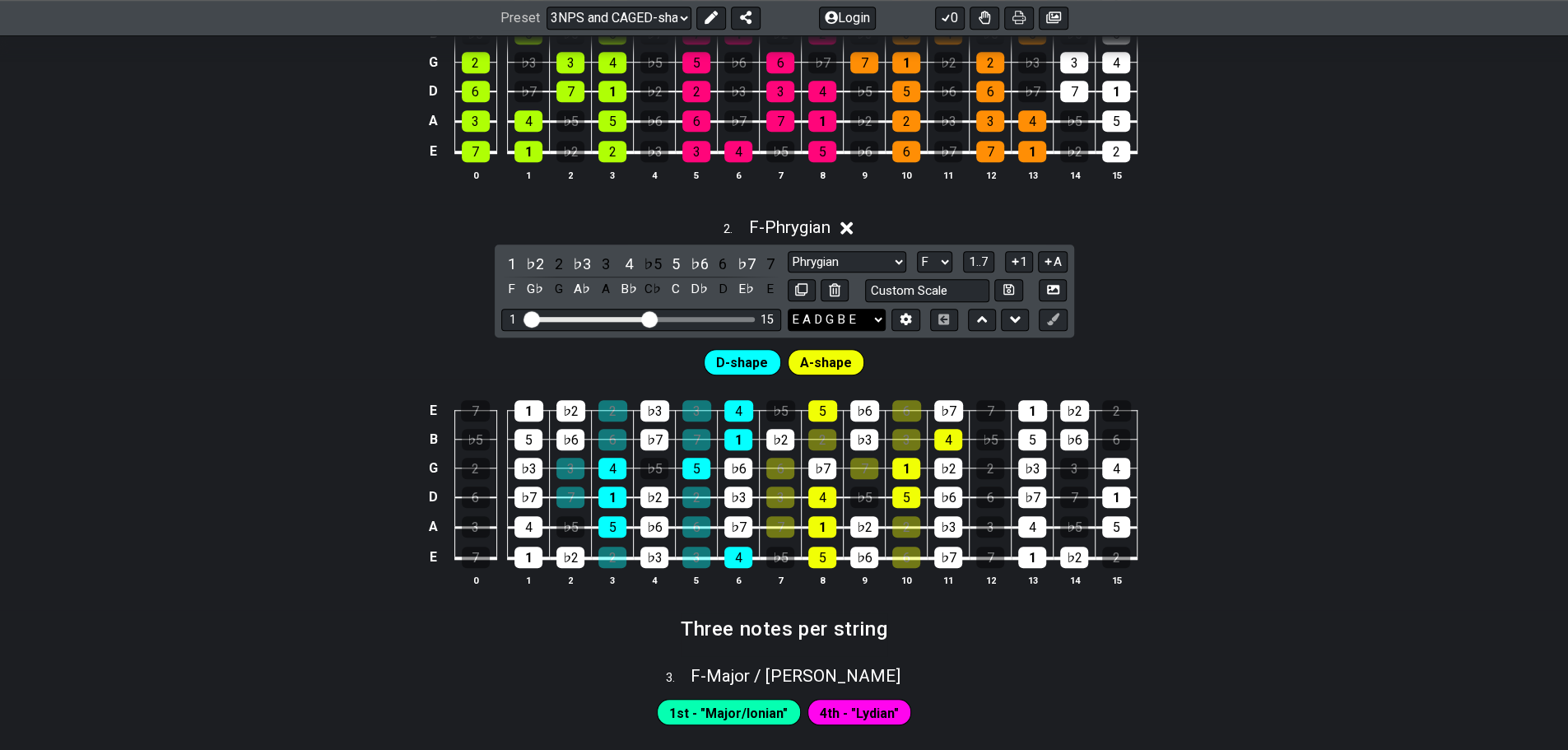
click at [855, 317] on select "E A D G B E E A D G B E E A D G B E B E A D F♯ B A D G C E A D A D G B E E♭ A♭ …" at bounding box center [837, 320] width 98 height 22
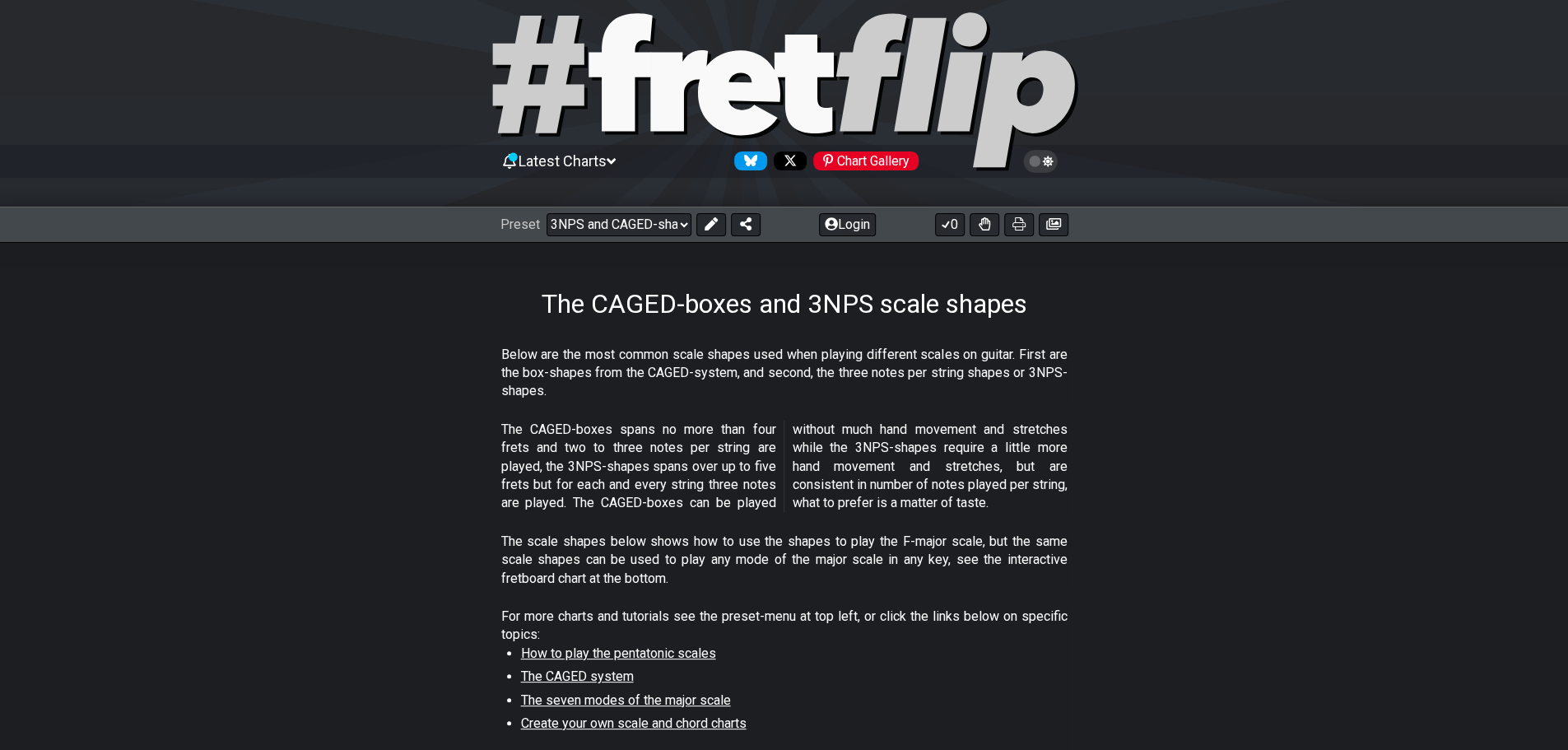
scroll to position [0, 0]
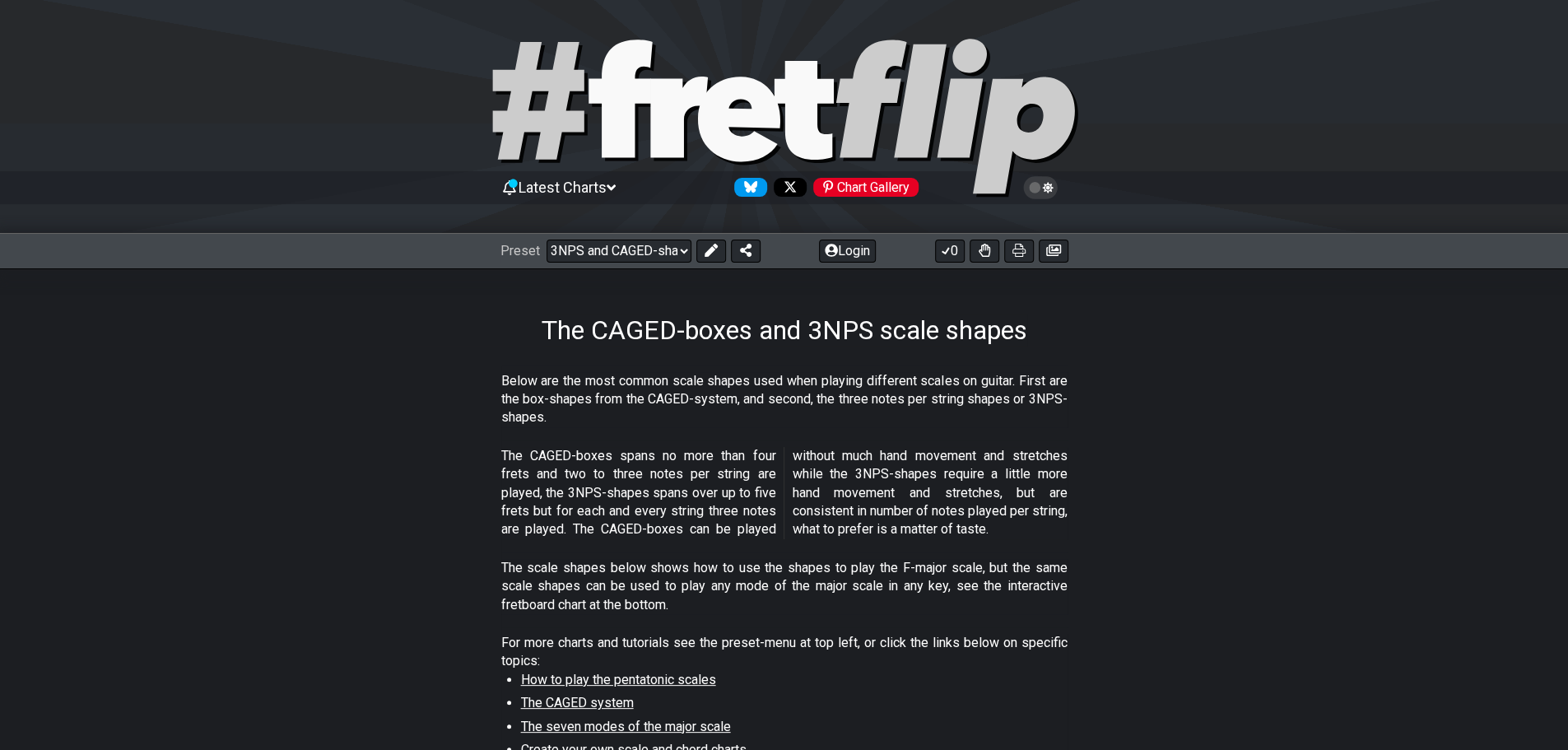
drag, startPoint x: 1125, startPoint y: 172, endPoint x: 1006, endPoint y: 120, distance: 129.9
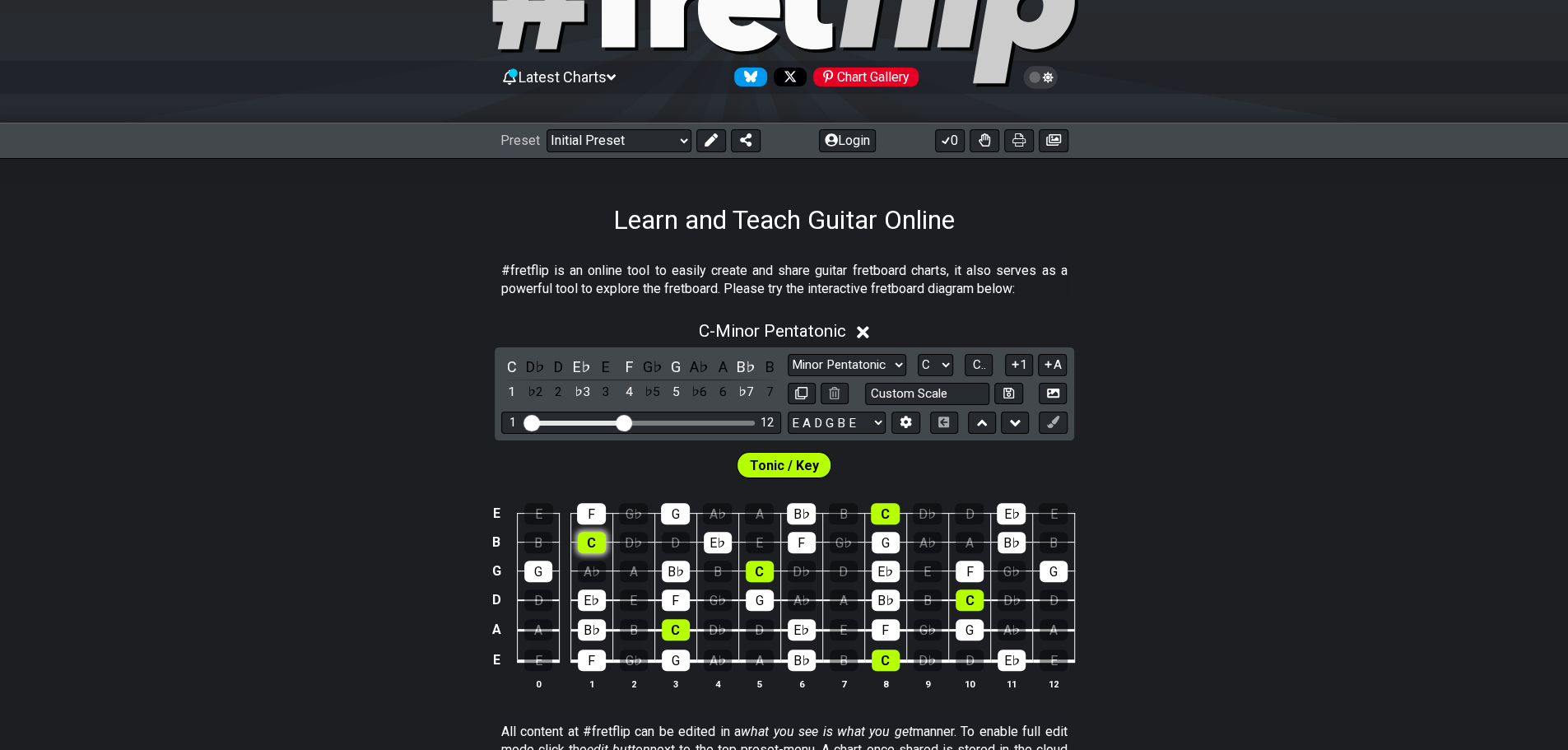
scroll to position [70, 0]
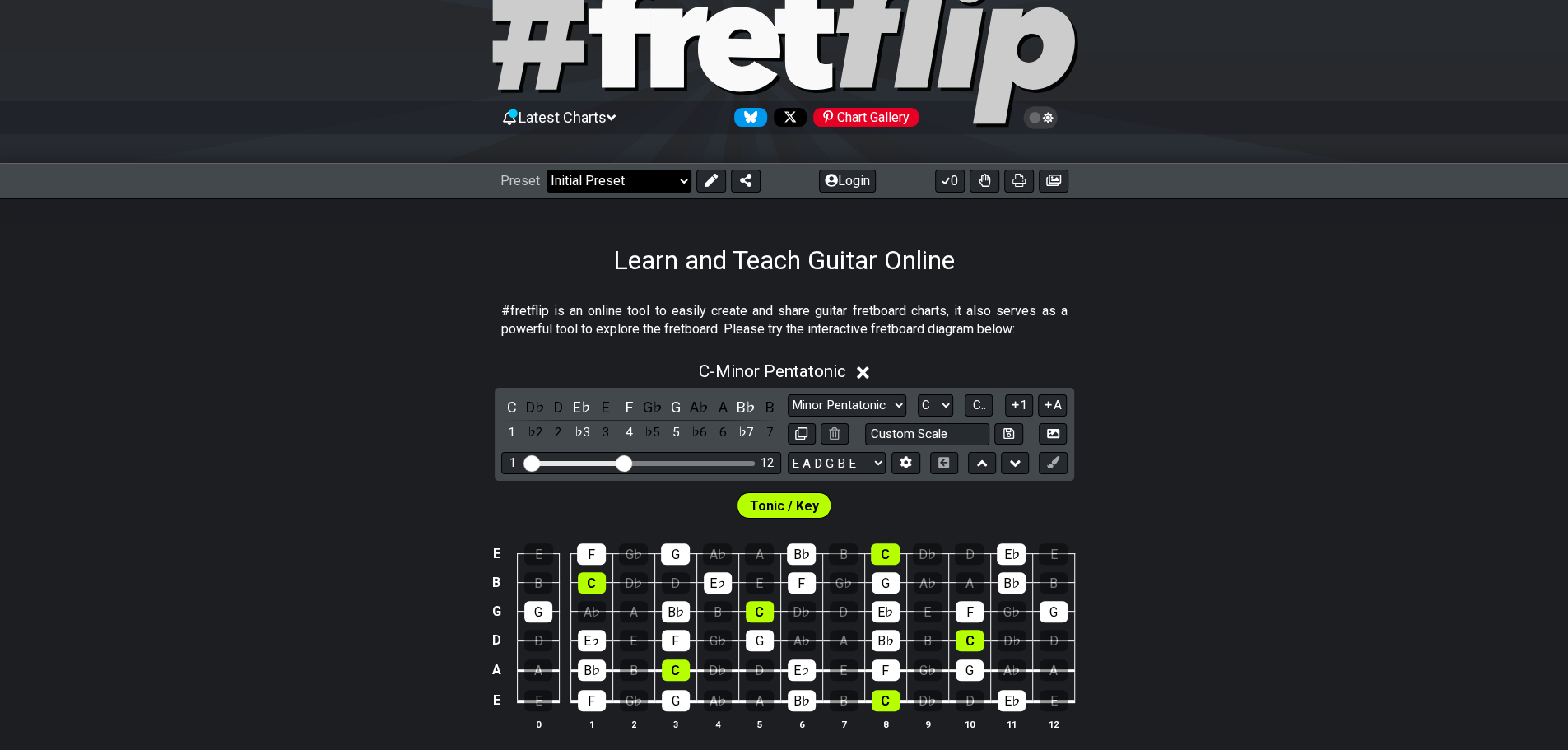
click at [614, 180] on select "Welcome to #fretflip! Initial Preset Custom Preset Minor Pentatonic Major Penta…" at bounding box center [619, 181] width 144 height 23
click at [547, 169] on select "Welcome to #fretflip! Initial Preset Custom Preset Minor Pentatonic Major Penta…" at bounding box center [619, 181] width 144 height 23
click at [664, 188] on select "Welcome to #fretflip! Initial Preset Custom Preset Minor Pentatonic Major Penta…" at bounding box center [619, 181] width 144 height 23
click at [547, 169] on select "Welcome to #fretflip! Initial Preset Custom Preset Minor Pentatonic Major Penta…" at bounding box center [619, 181] width 144 height 23
select select "/3nps-caged-shapes"
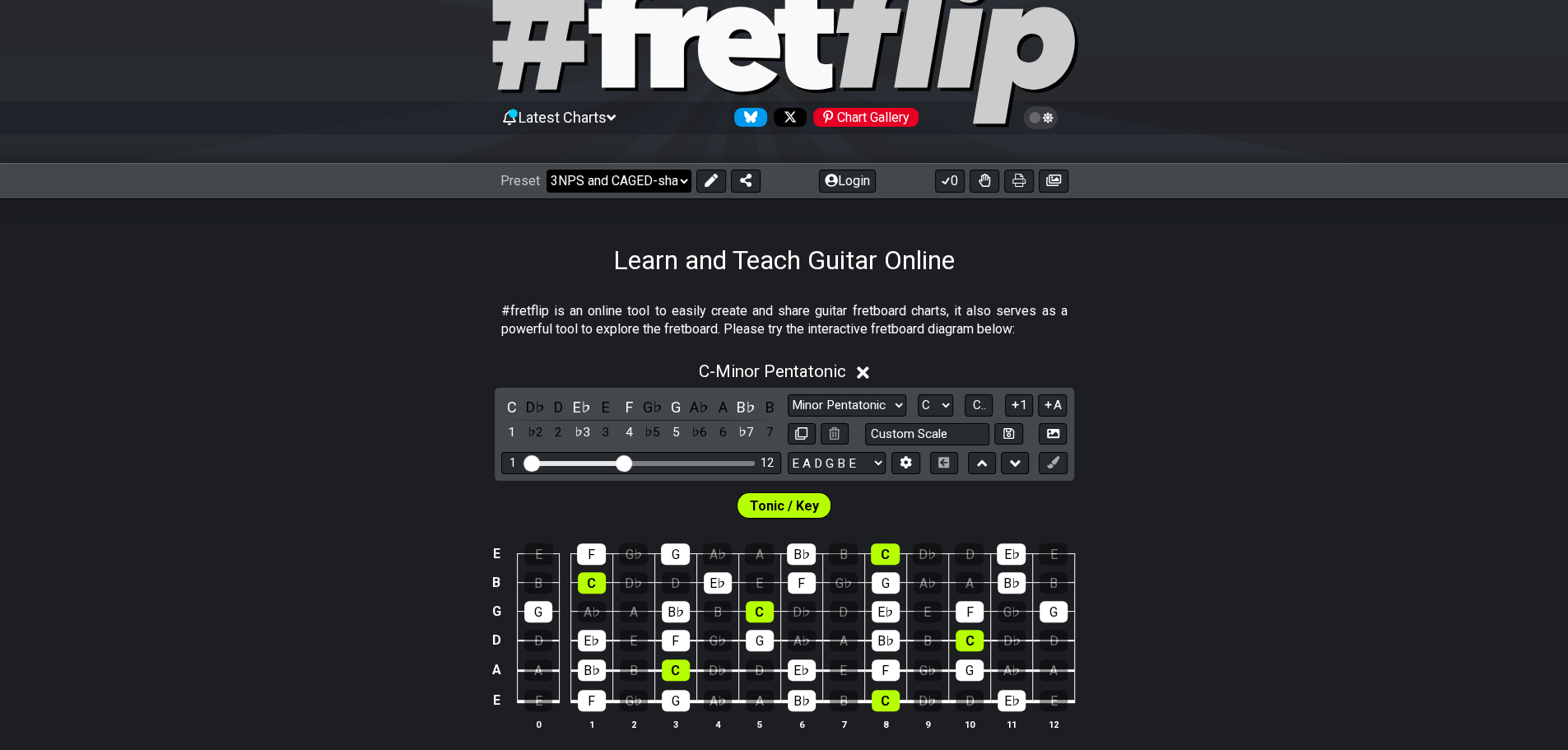
select select "A"
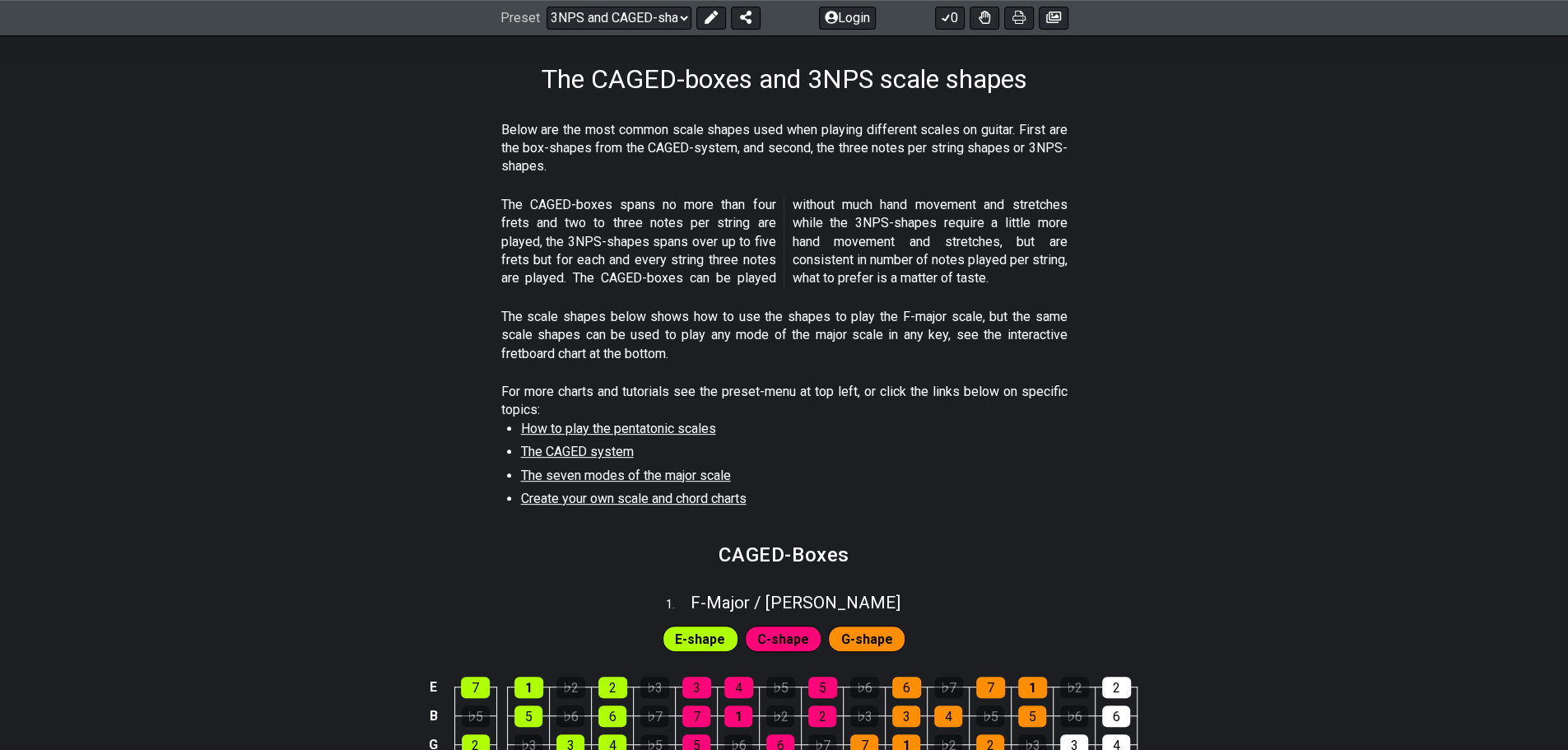
scroll to position [482, 0]
